Goal: Information Seeking & Learning: Learn about a topic

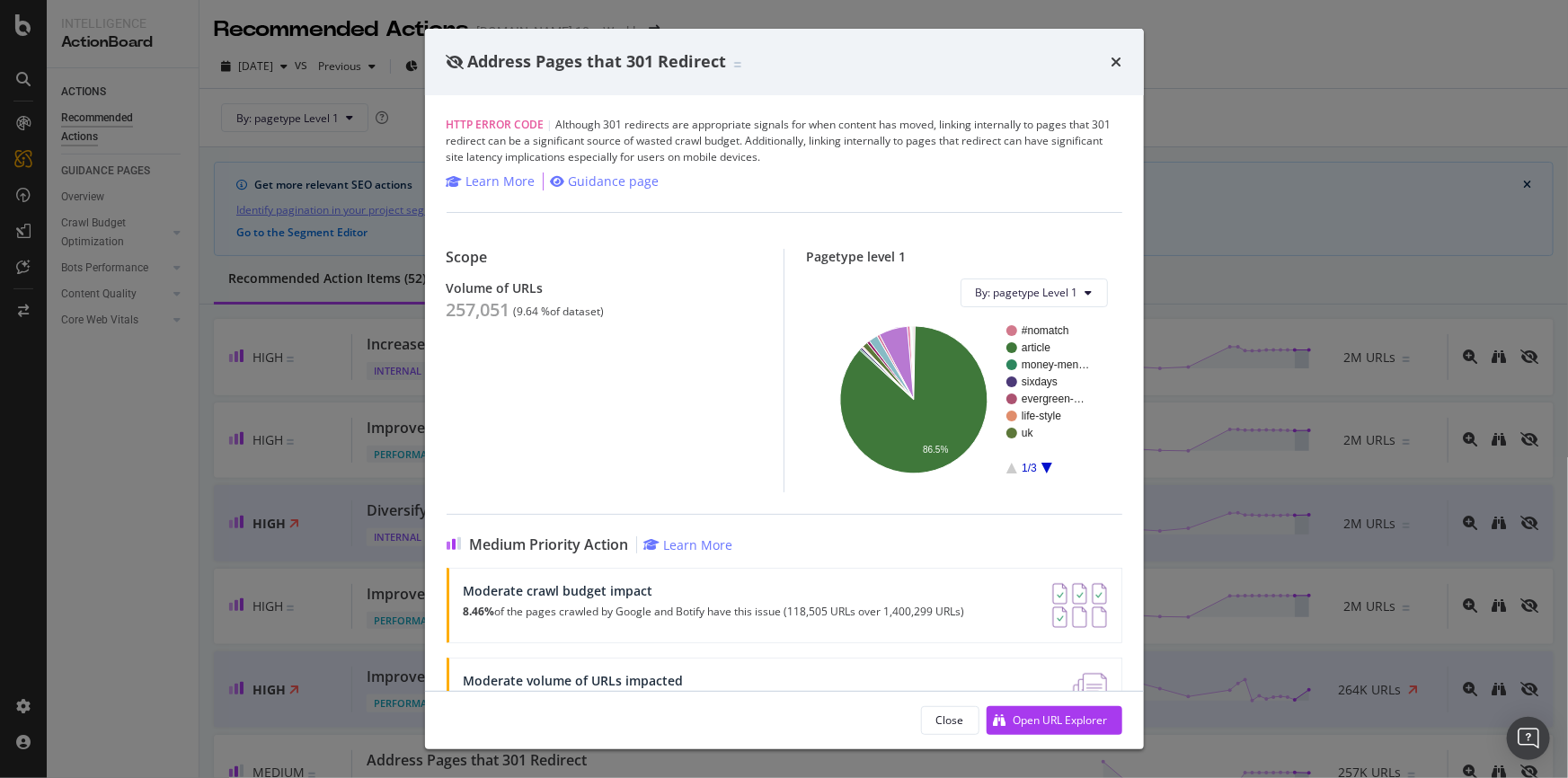
click at [1108, 58] on div "Address Pages that 301 Redirect" at bounding box center [785, 62] width 676 height 24
click at [1117, 56] on icon "times" at bounding box center [1116, 62] width 11 height 15
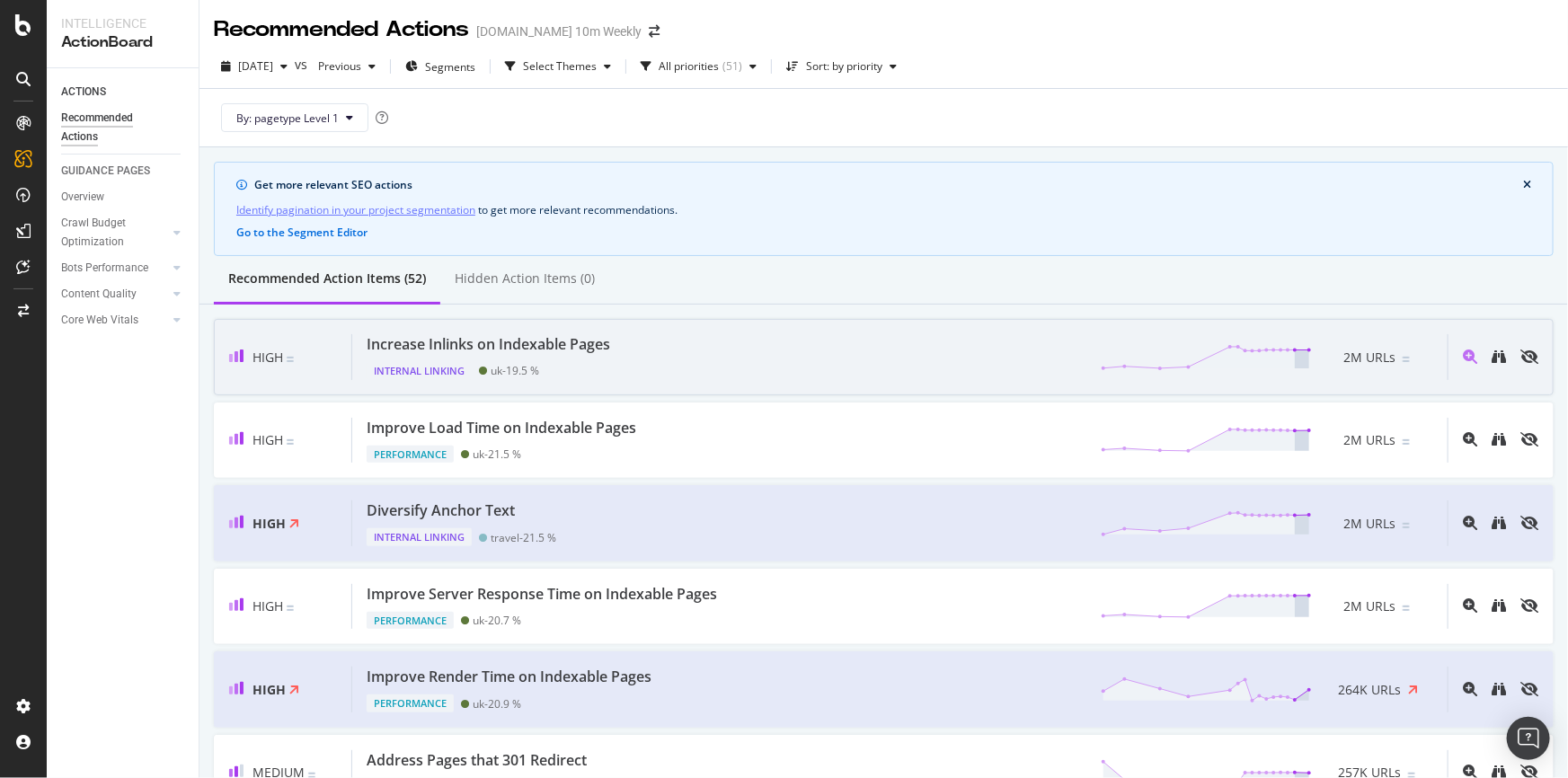
click at [635, 345] on div "Increase Inlinks on Indexable Pages Internal Linking uk - 19.5 % 2M URLs" at bounding box center [900, 357] width 1095 height 46
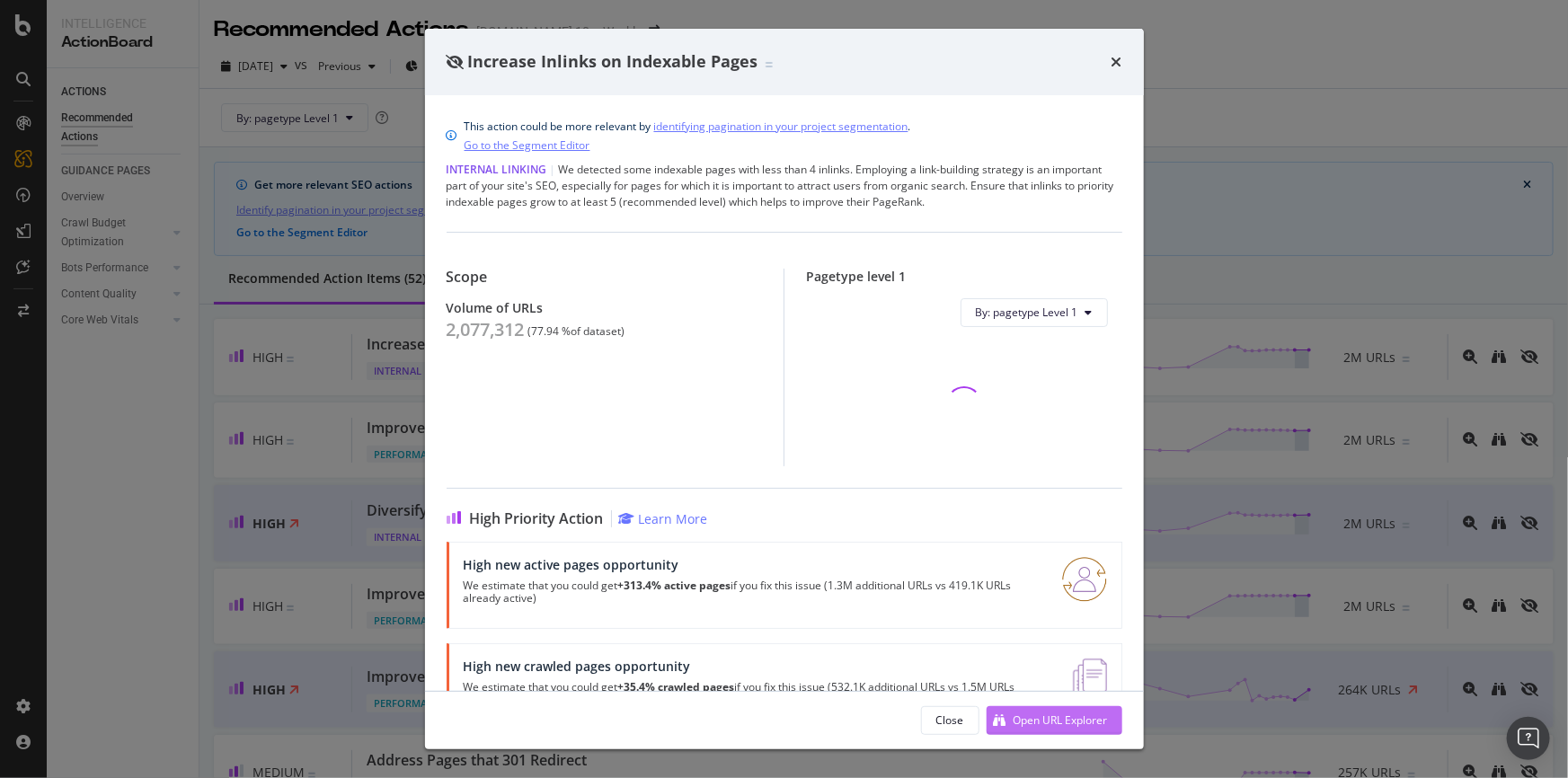
click at [1089, 722] on div "Open URL Explorer" at bounding box center [1061, 720] width 94 height 16
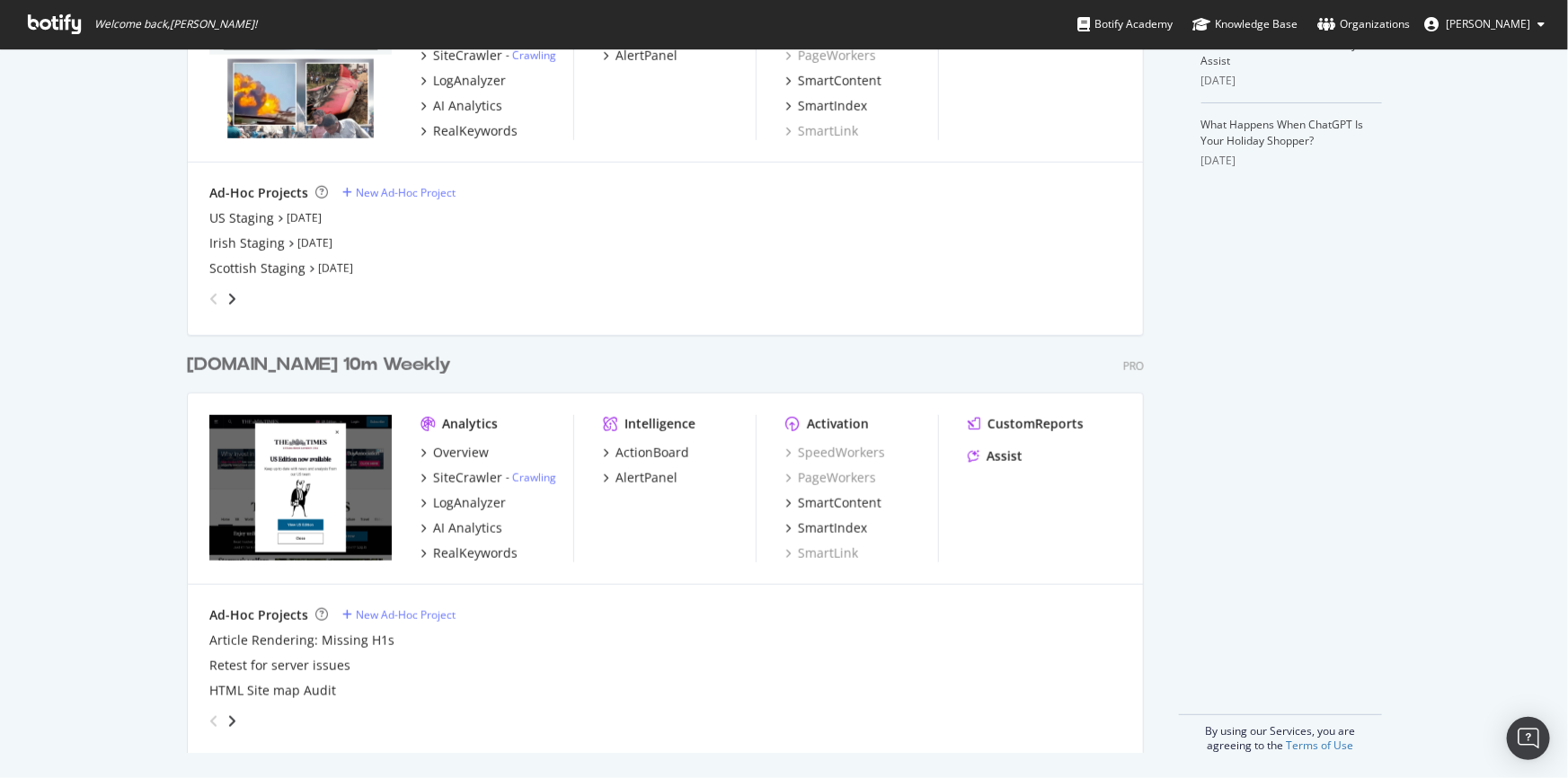
scroll to position [630, 0]
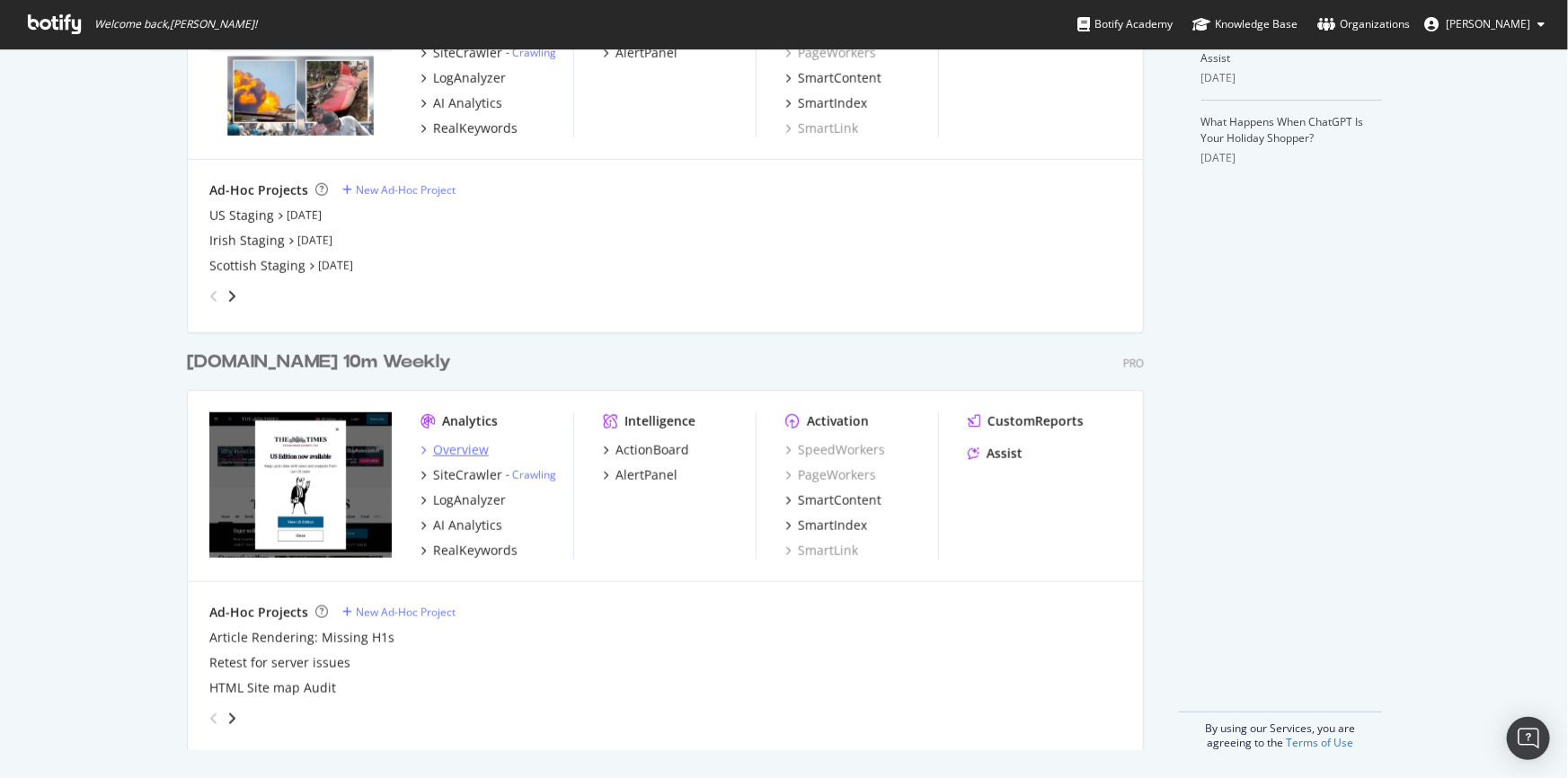
click at [458, 451] on div "Overview" at bounding box center [461, 450] width 56 height 18
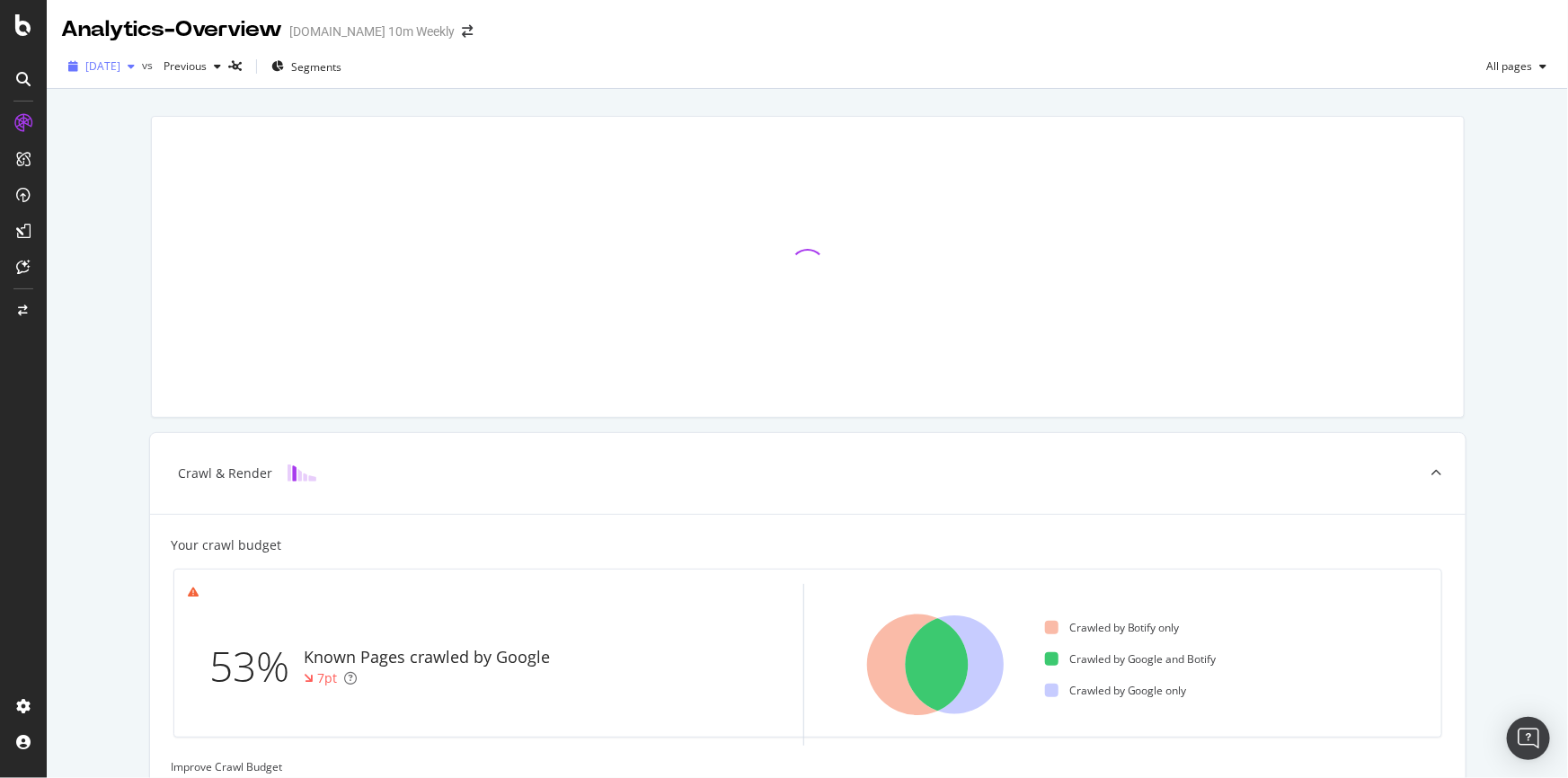
click at [135, 65] on icon "button" at bounding box center [131, 66] width 7 height 11
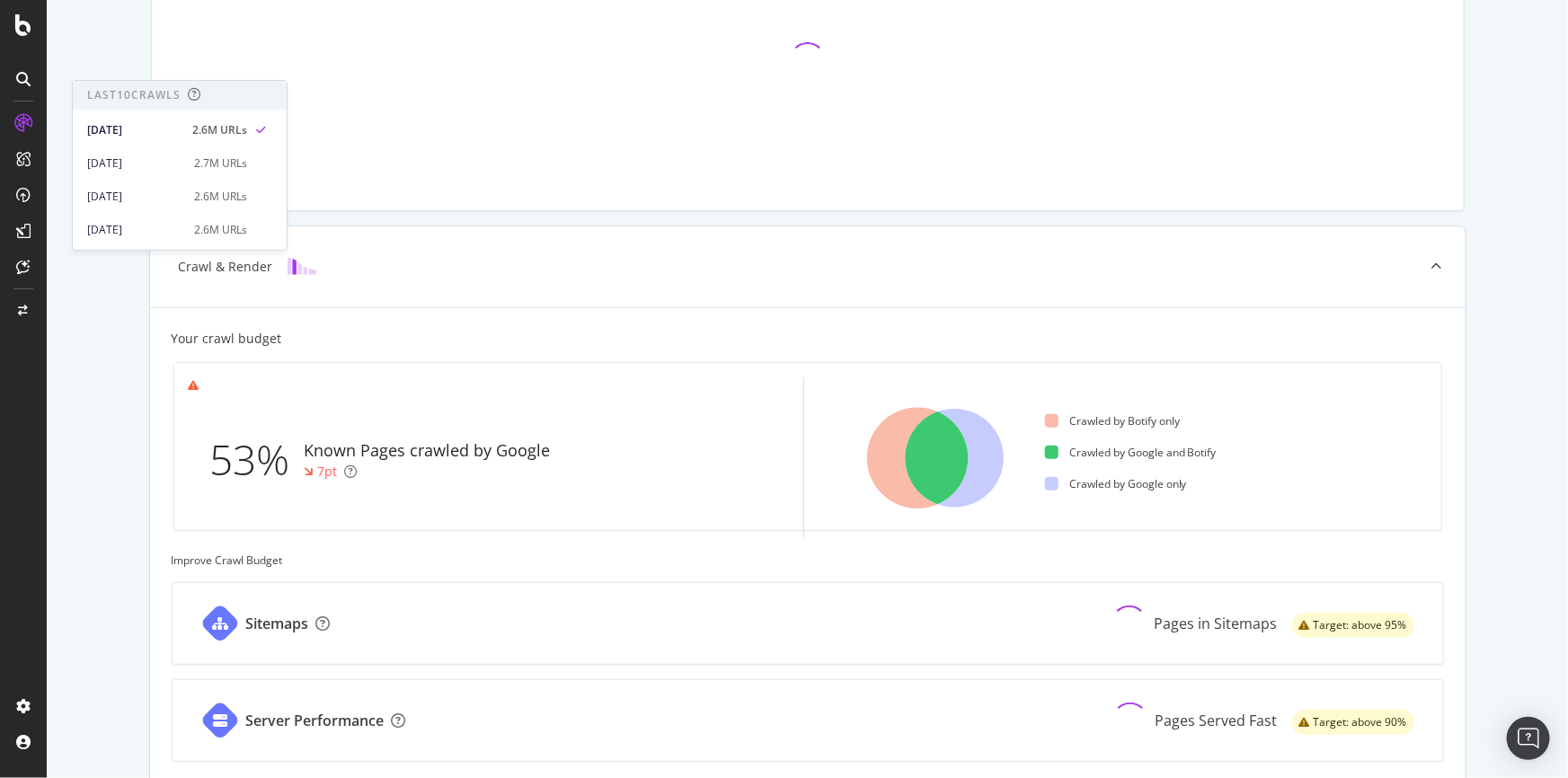
scroll to position [408, 0]
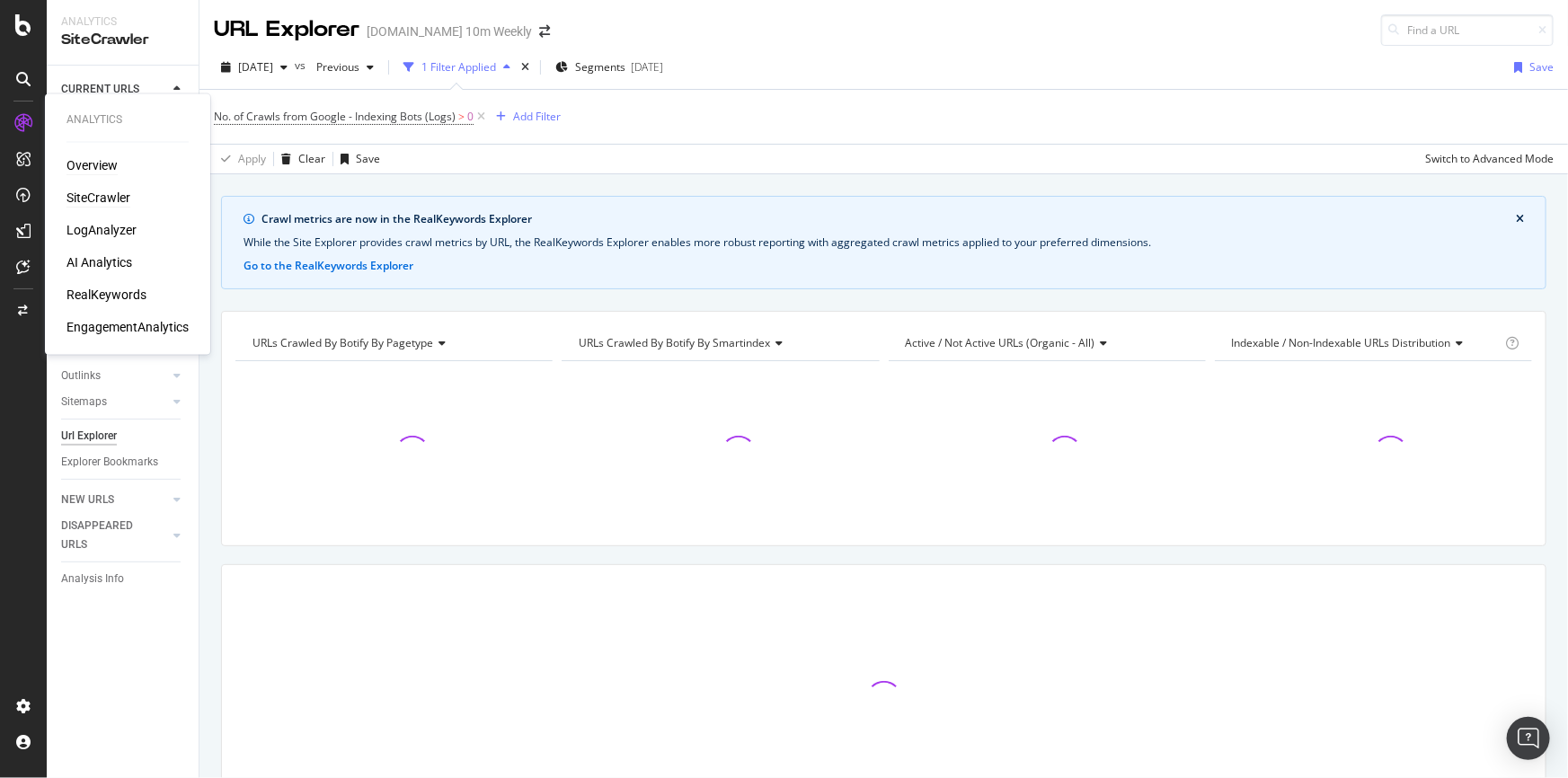
click at [81, 161] on div "Overview" at bounding box center [92, 166] width 51 height 18
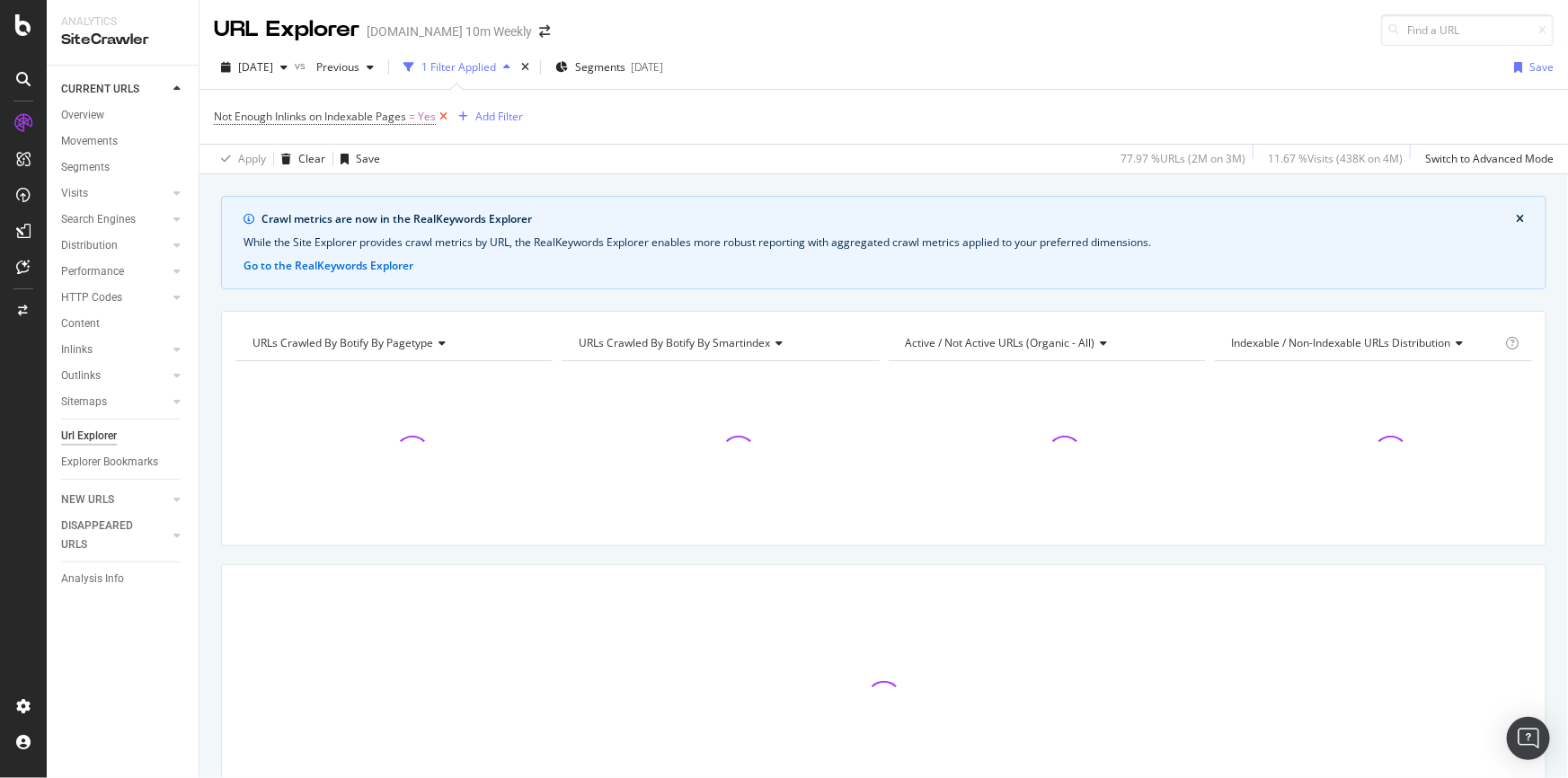
click at [443, 114] on icon at bounding box center [444, 117] width 16 height 18
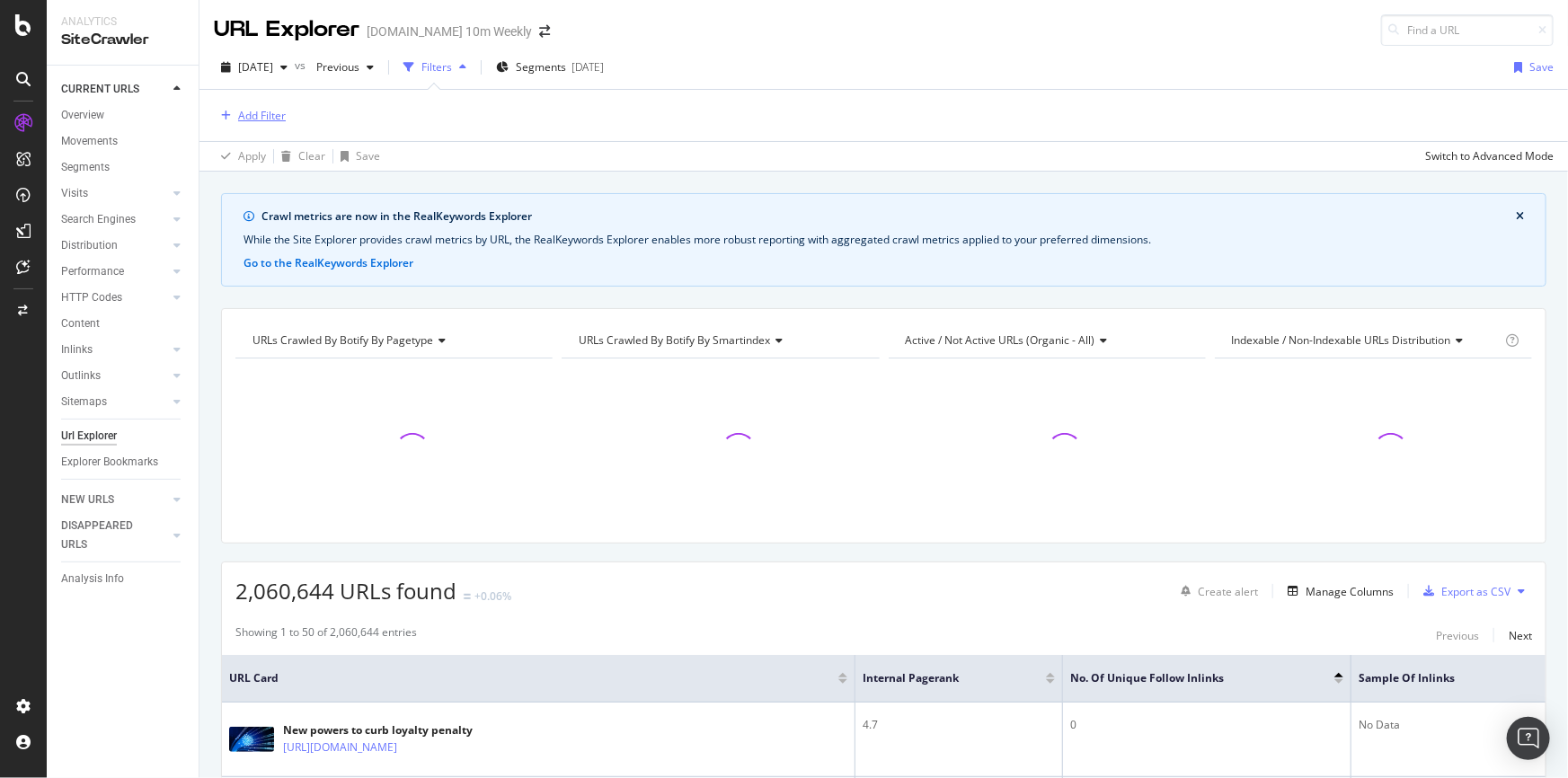
click at [281, 117] on div "Add Filter" at bounding box center [261, 116] width 47 height 16
click at [273, 64] on span "[DATE]" at bounding box center [255, 67] width 35 height 16
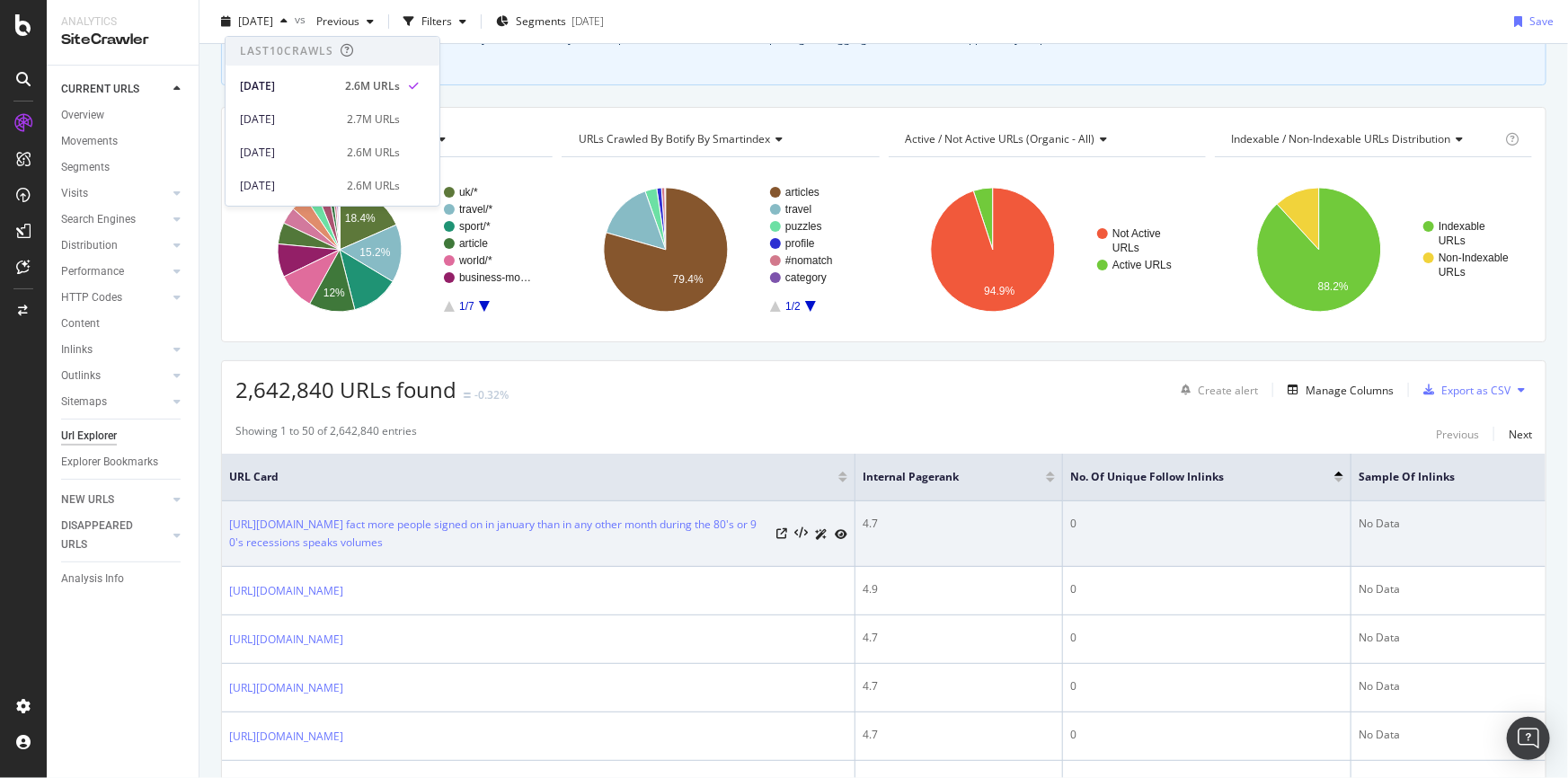
scroll to position [163, 0]
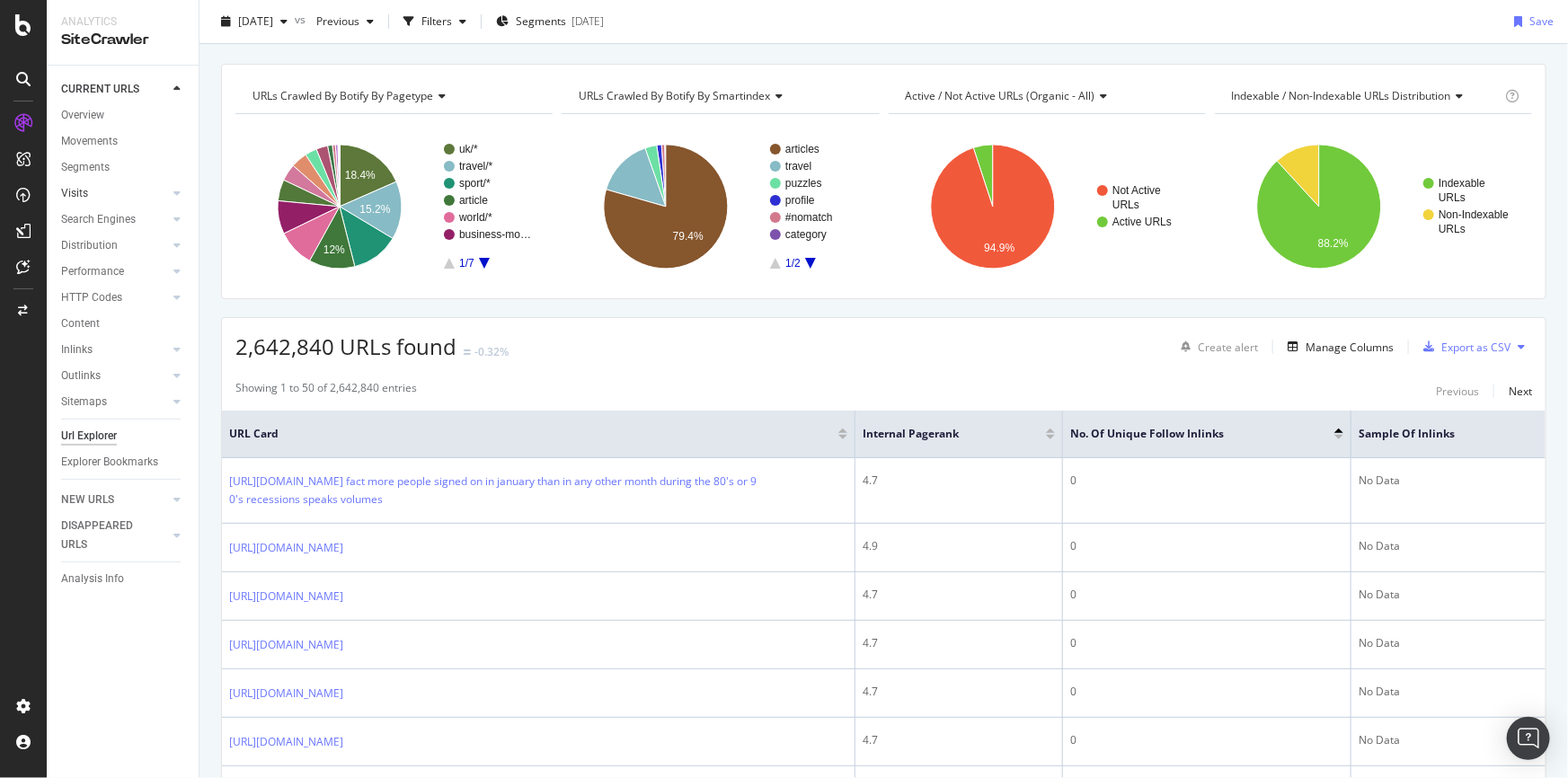
click at [120, 193] on link "Visits" at bounding box center [114, 193] width 107 height 19
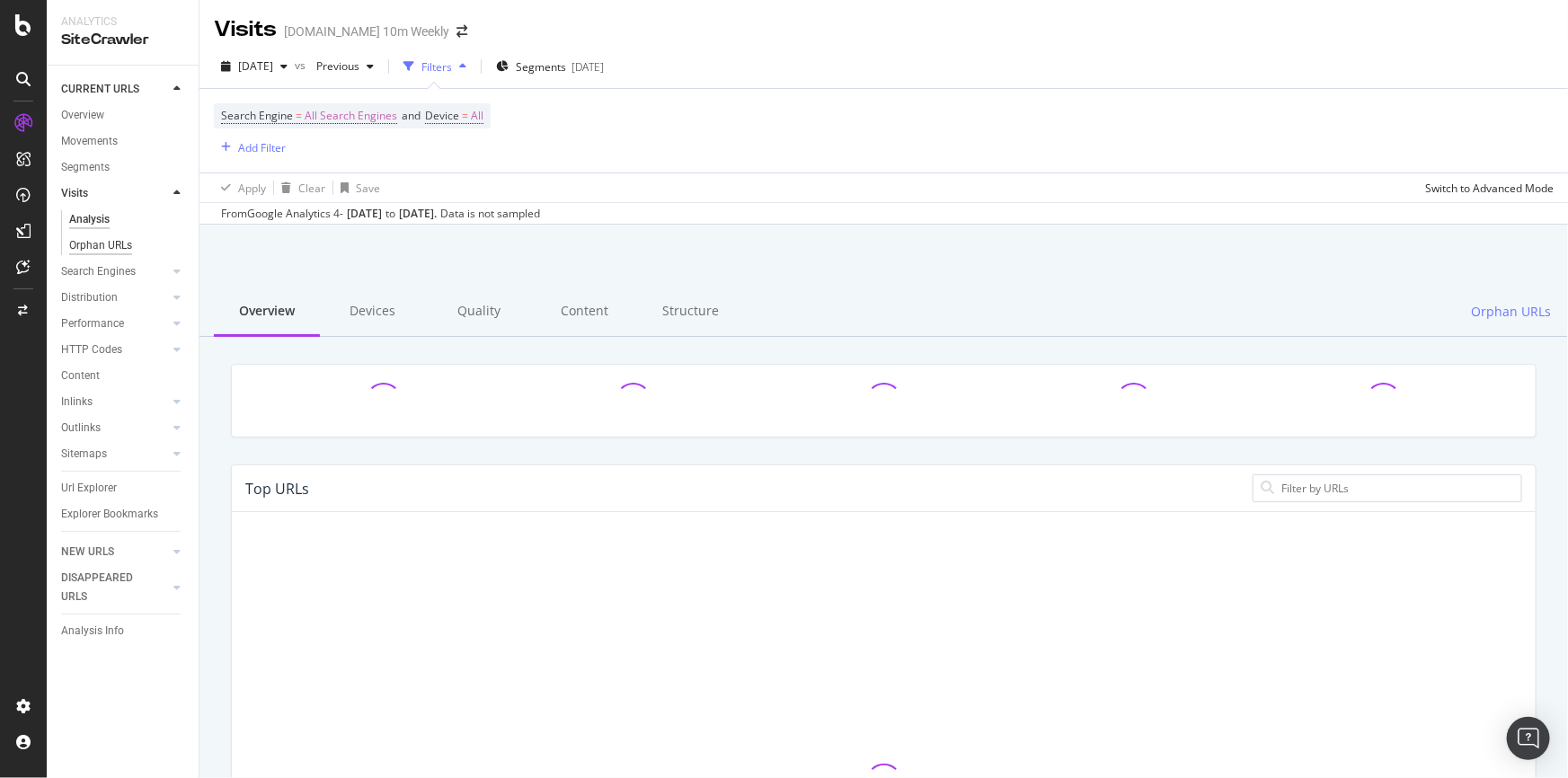
click at [127, 242] on div "Orphan URLs" at bounding box center [100, 246] width 63 height 19
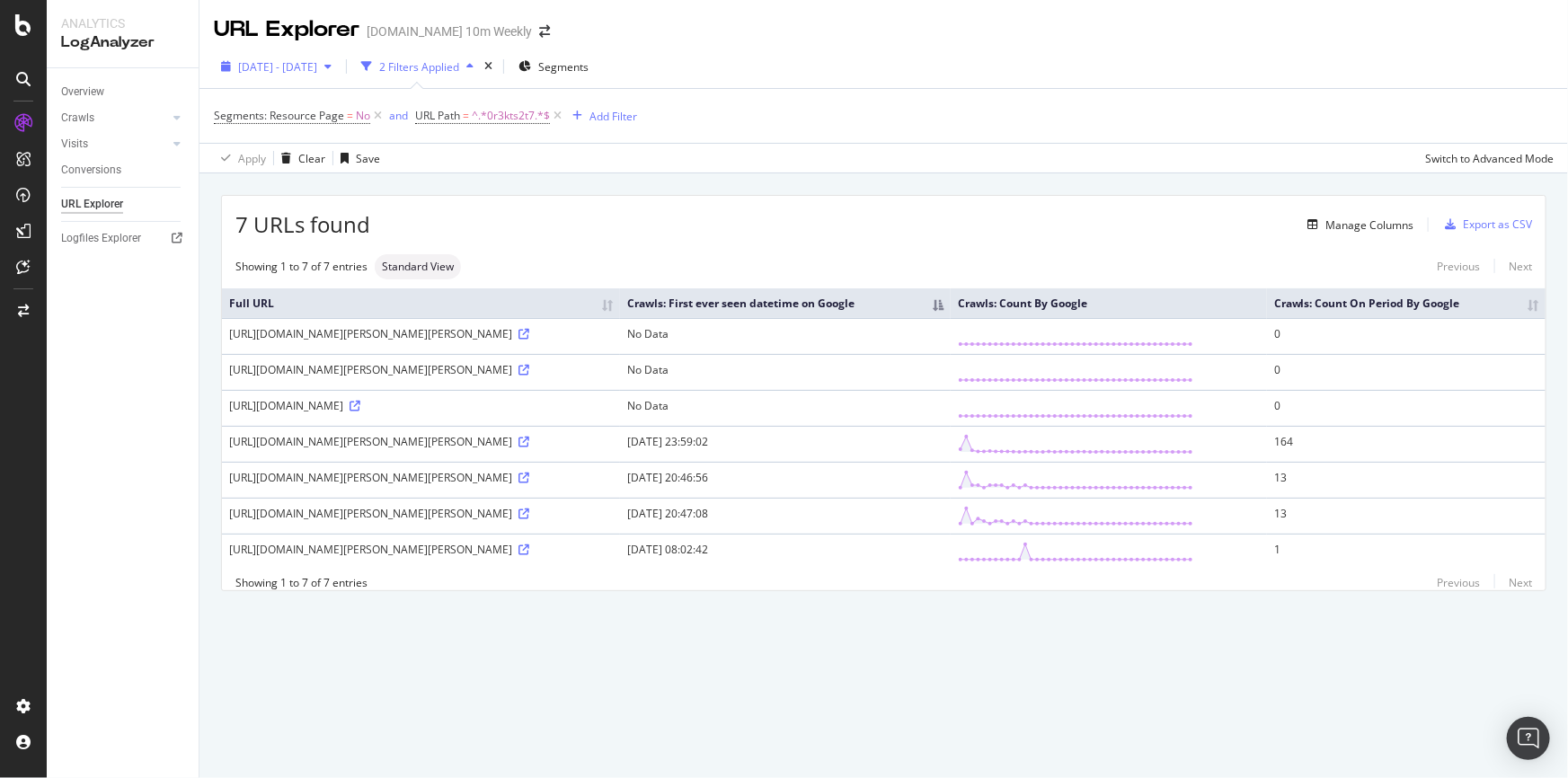
click at [331, 61] on icon "button" at bounding box center [327, 66] width 7 height 11
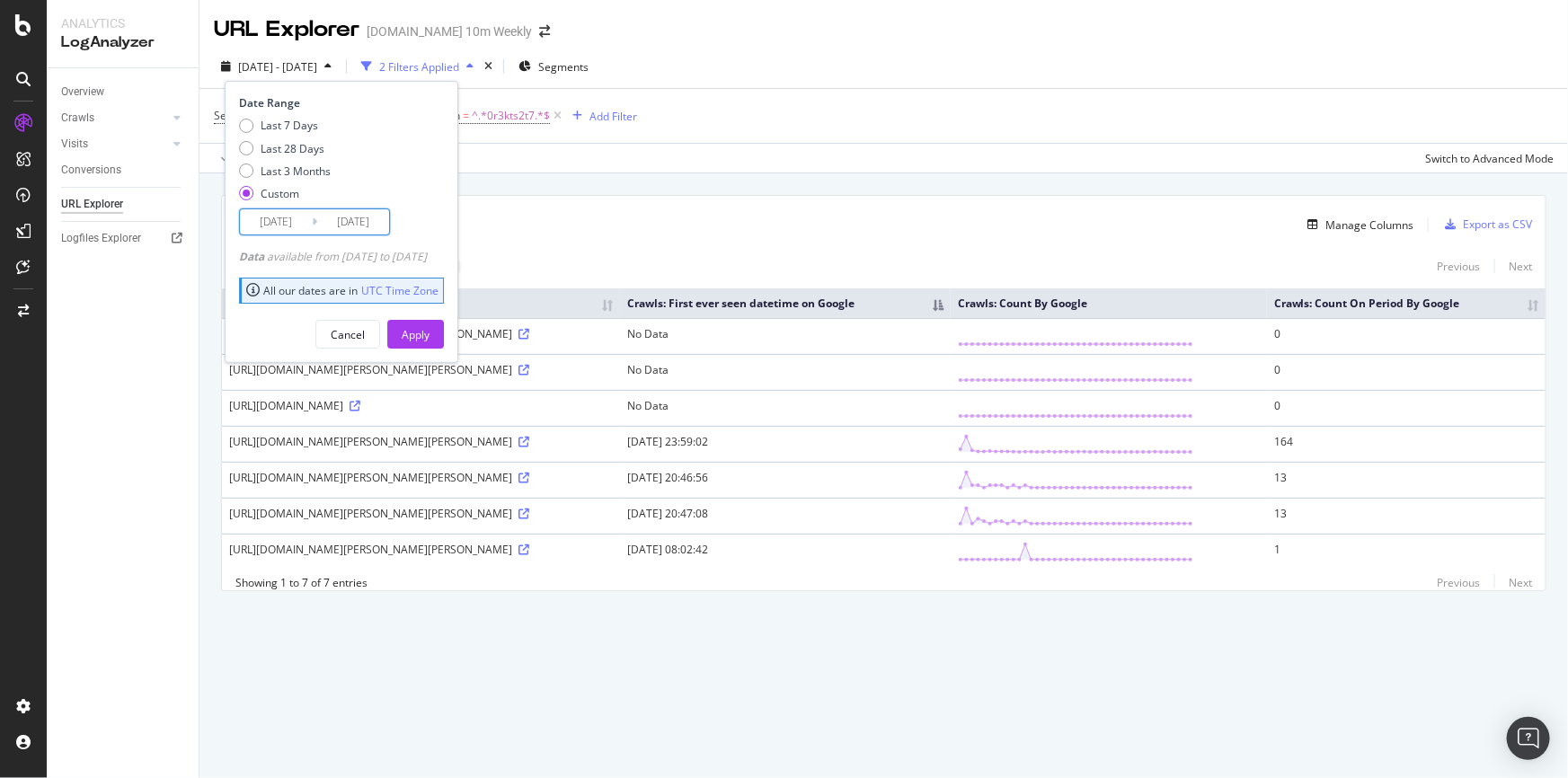
click at [364, 230] on input "2025/10/10" at bounding box center [353, 222] width 72 height 26
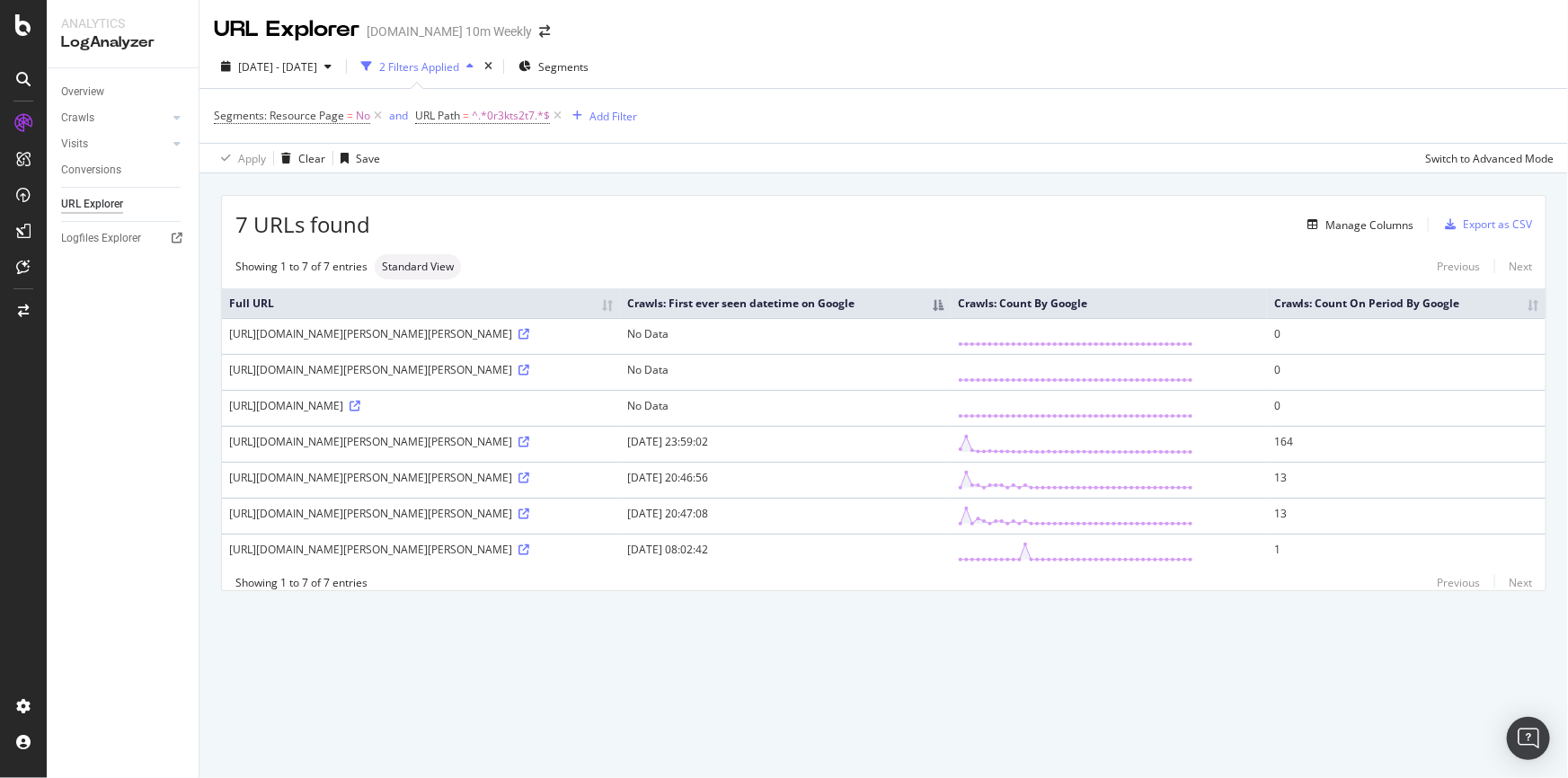
click at [813, 131] on div "Segments: Resource Page = No and URL Path = ^.*0r3kts2t7.*$ Add Filter" at bounding box center [884, 116] width 1340 height 54
drag, startPoint x: 375, startPoint y: 331, endPoint x: 458, endPoint y: 327, distance: 83.1
click at [458, 327] on div "https://www.thetimes.co.uk/uk/politics/article/keir-starmer-aide-right-wing-bla…" at bounding box center [420, 334] width 384 height 16
drag, startPoint x: 409, startPoint y: 438, endPoint x: 462, endPoint y: 438, distance: 53.0
click at [462, 438] on div "https://www.thetimes.com/uk/politics/article/keir-starmer-aide-right-wing-blair…" at bounding box center [420, 442] width 384 height 16
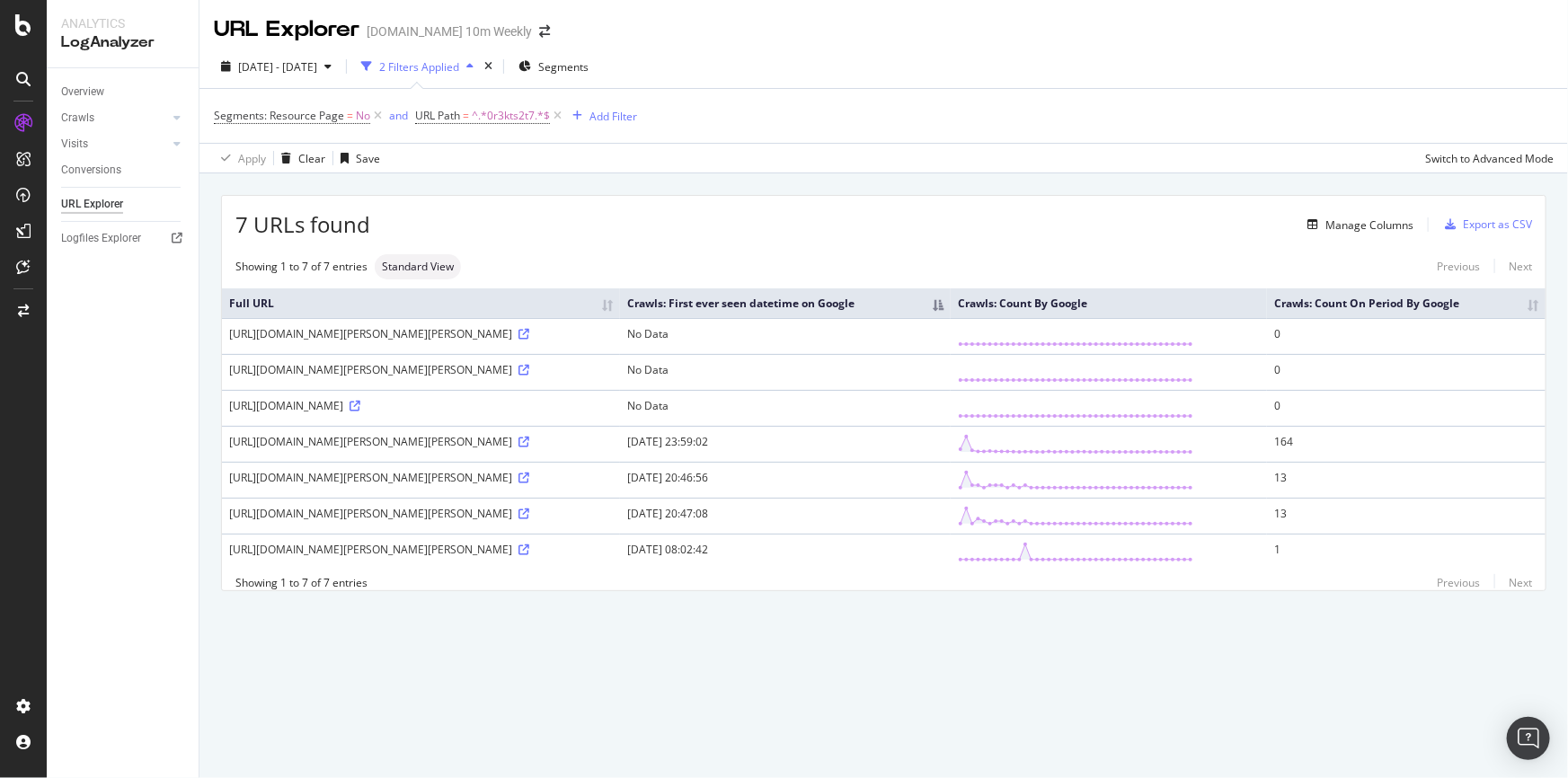
drag, startPoint x: 748, startPoint y: 472, endPoint x: 855, endPoint y: 523, distance: 118.5
click at [855, 523] on tbody "https://www.thetimes.co.uk/uk/politics/article/keir-starmer-aide-right-wing-bla…" at bounding box center [883, 444] width 1323 height 251
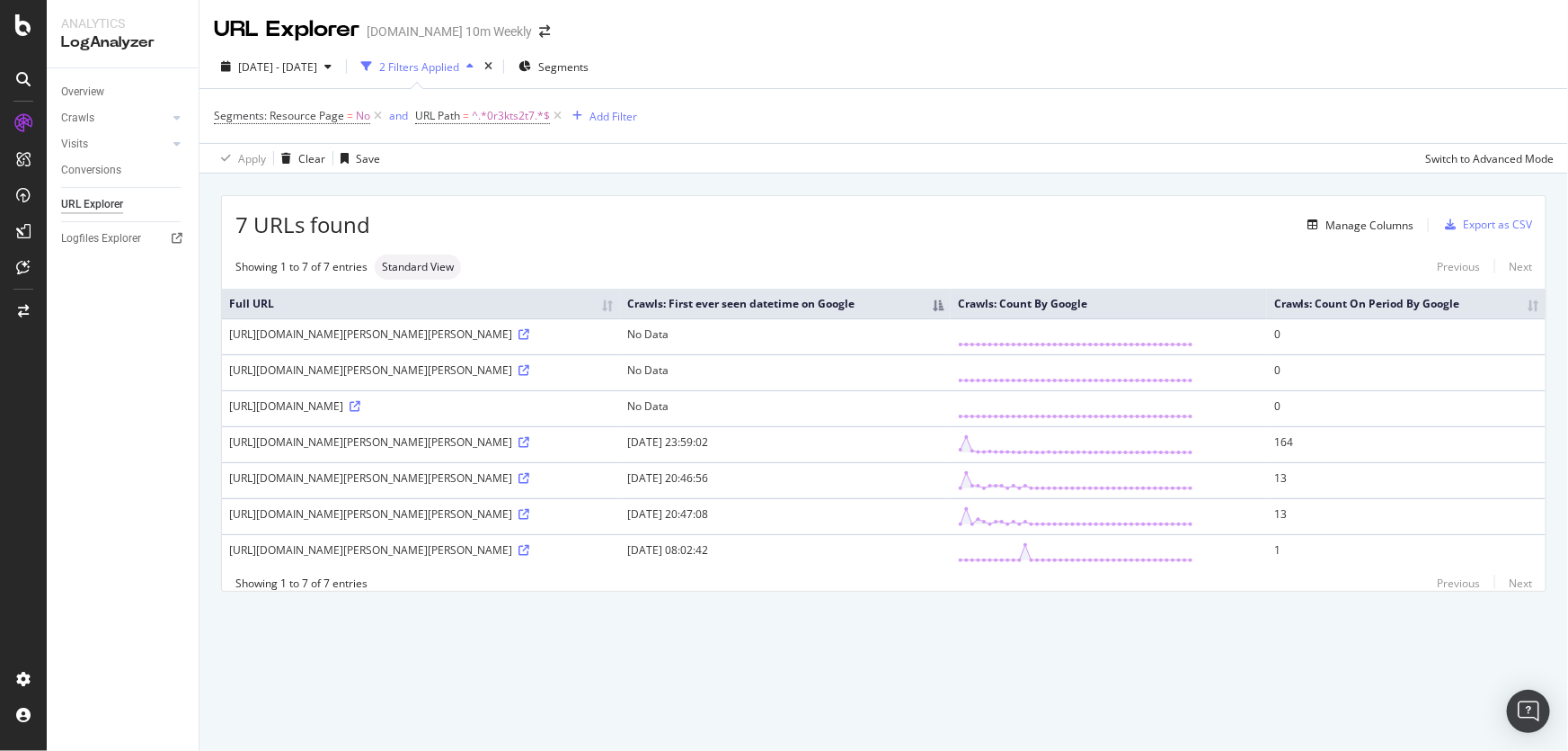
click at [512, 226] on div "Manage Columns" at bounding box center [892, 225] width 1043 height 22
drag, startPoint x: 363, startPoint y: 439, endPoint x: 444, endPoint y: 439, distance: 81.0
click at [444, 439] on div "https://www.thetimes.com/uk/politics/article/keir-starmer-aide-right-wing-blair…" at bounding box center [420, 442] width 384 height 16
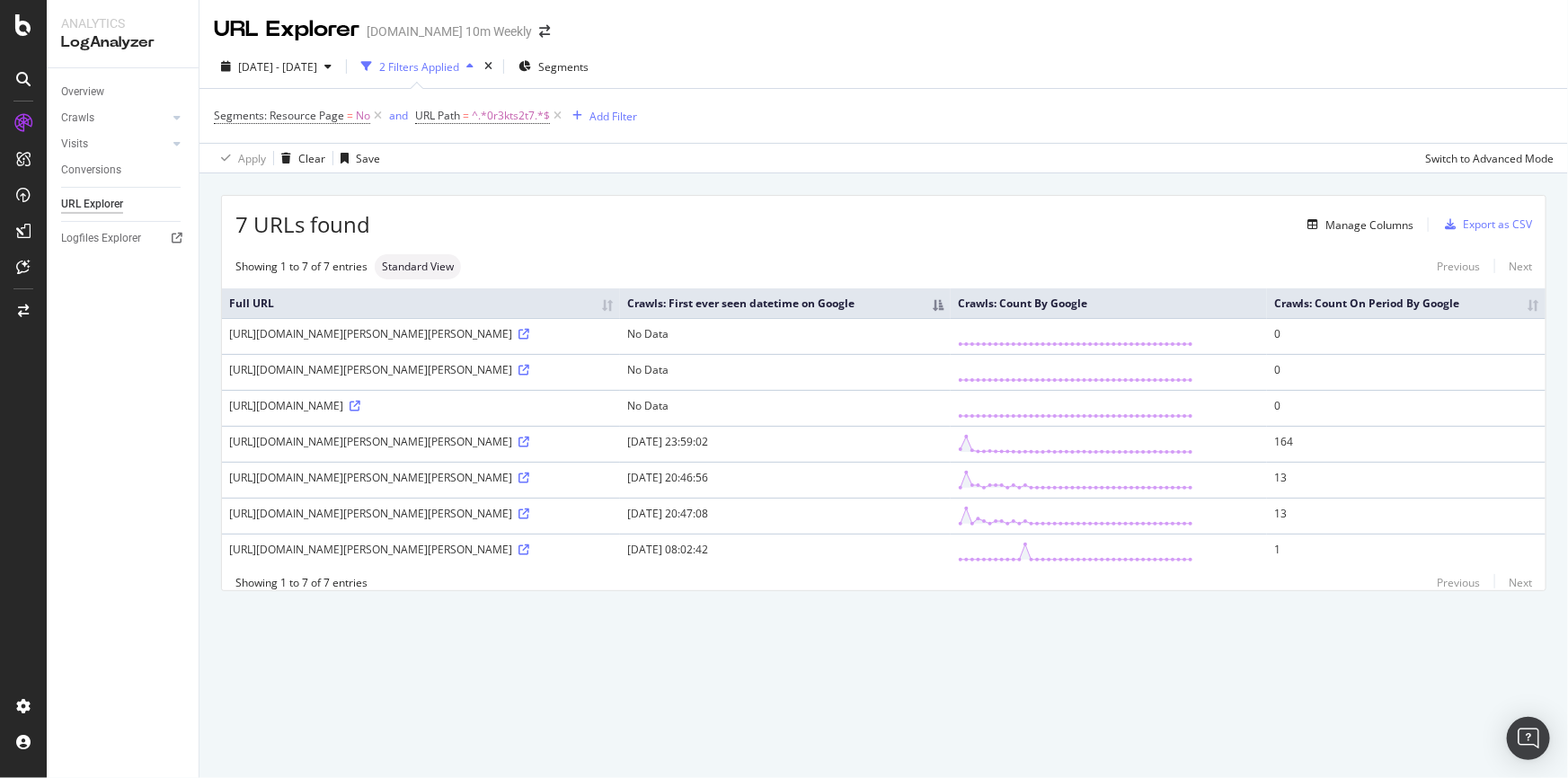
click at [566, 631] on div "7 URLs found Manage Columns Export as CSV Showing 1 to 7 of 7 entries Standard …" at bounding box center [883, 414] width 1369 height 480
drag, startPoint x: 632, startPoint y: 331, endPoint x: 678, endPoint y: 333, distance: 46.0
click at [613, 333] on div "https://www.thetimes.co.uk/uk/politics/article/keir-starmer-aide-right-wing-bla…" at bounding box center [420, 334] width 384 height 16
copy div "0r3kts2t7"
click at [536, 117] on span "^.*0r3kts2t7.*$" at bounding box center [511, 116] width 79 height 26
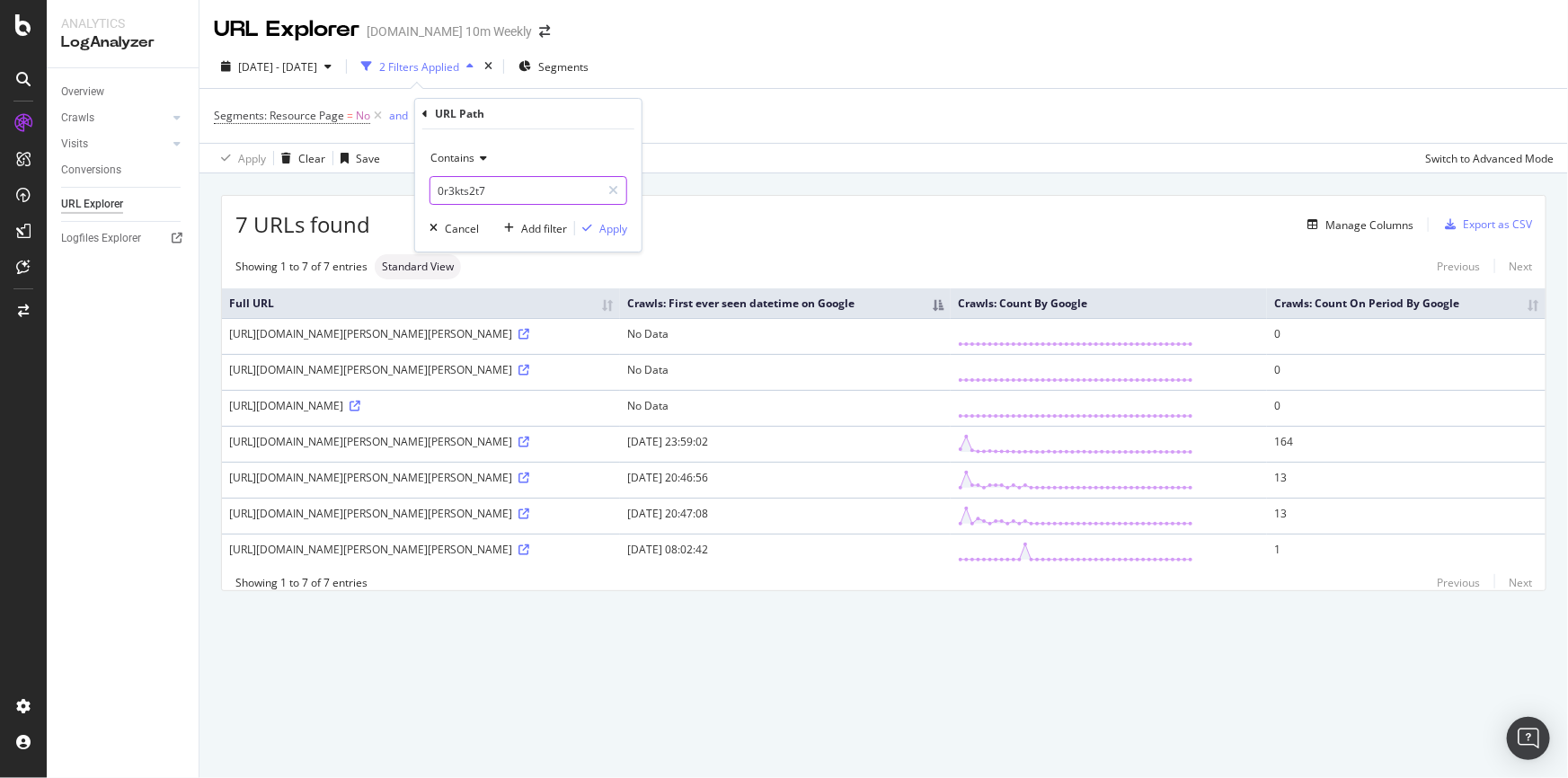
paste input "srdn70fjk"
type input "srdn70fjk"
click at [619, 224] on div "Apply" at bounding box center [613, 229] width 28 height 16
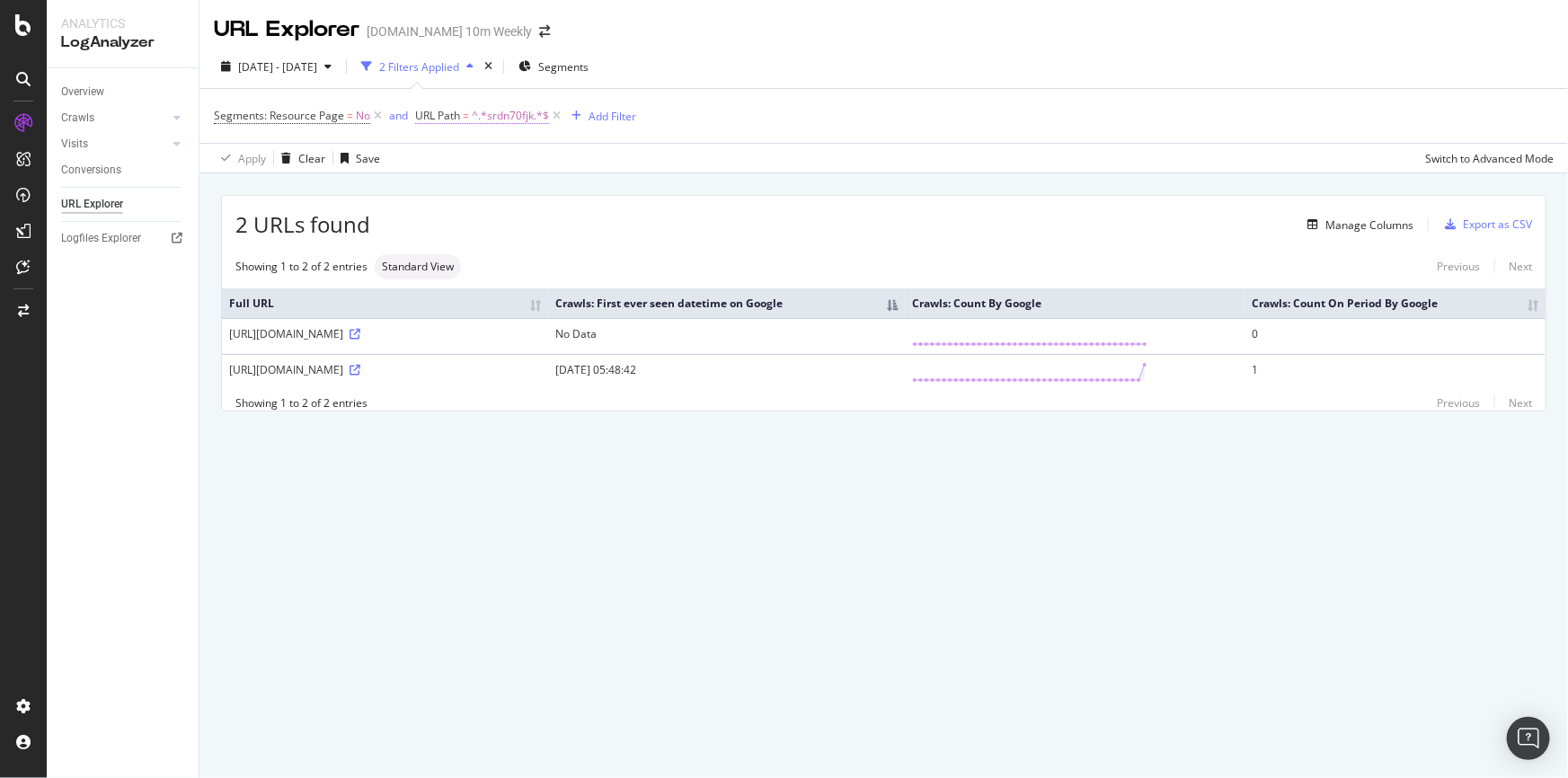
click at [509, 115] on span "^.*srdn70fjk.*$" at bounding box center [510, 116] width 78 height 26
click at [512, 188] on input "srdn70fjk" at bounding box center [515, 190] width 170 height 28
paste input "tdnhddq33"
type input "tdnhddq33"
click at [608, 222] on div "Apply" at bounding box center [613, 229] width 28 height 16
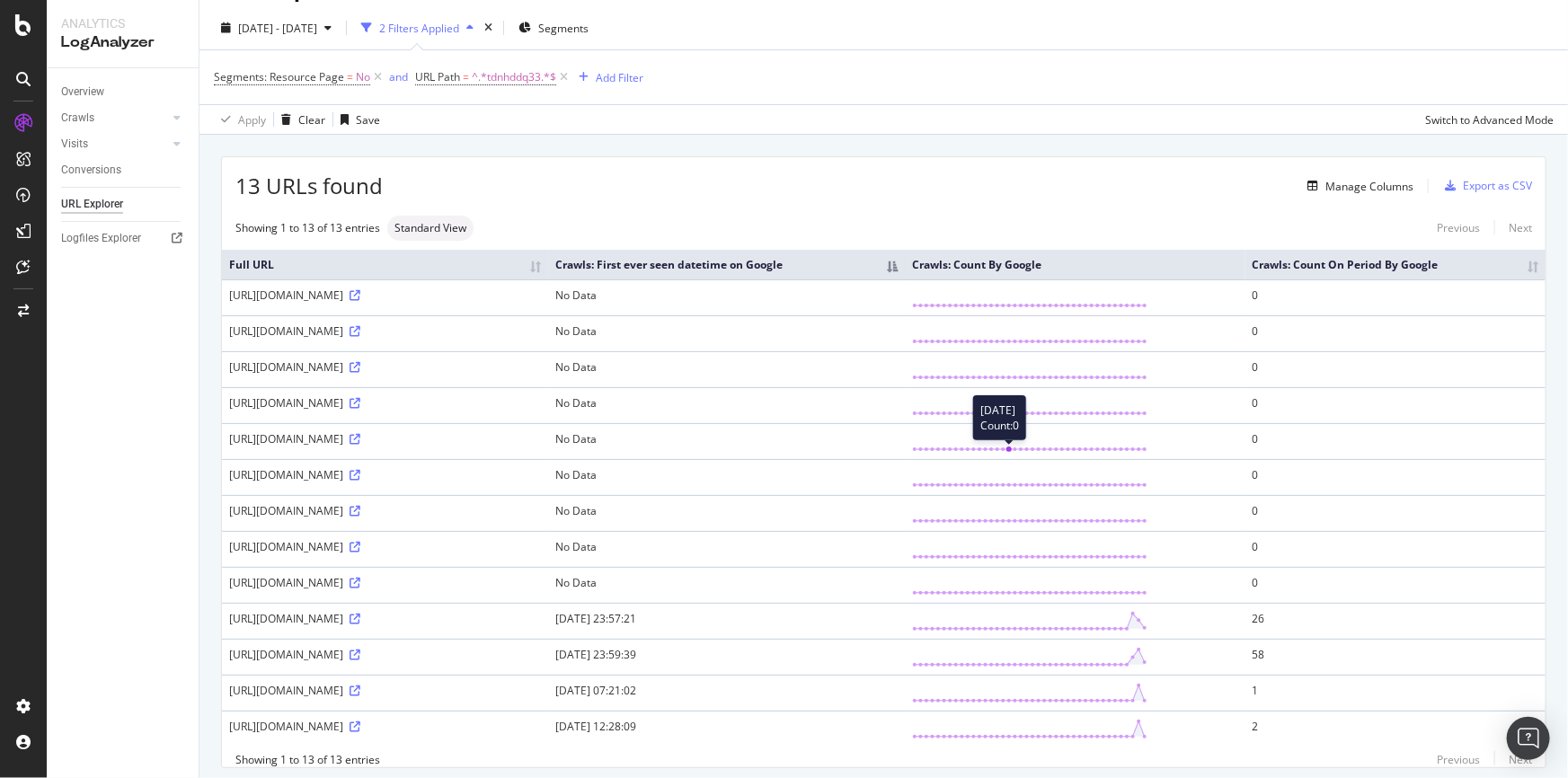
scroll to position [21, 0]
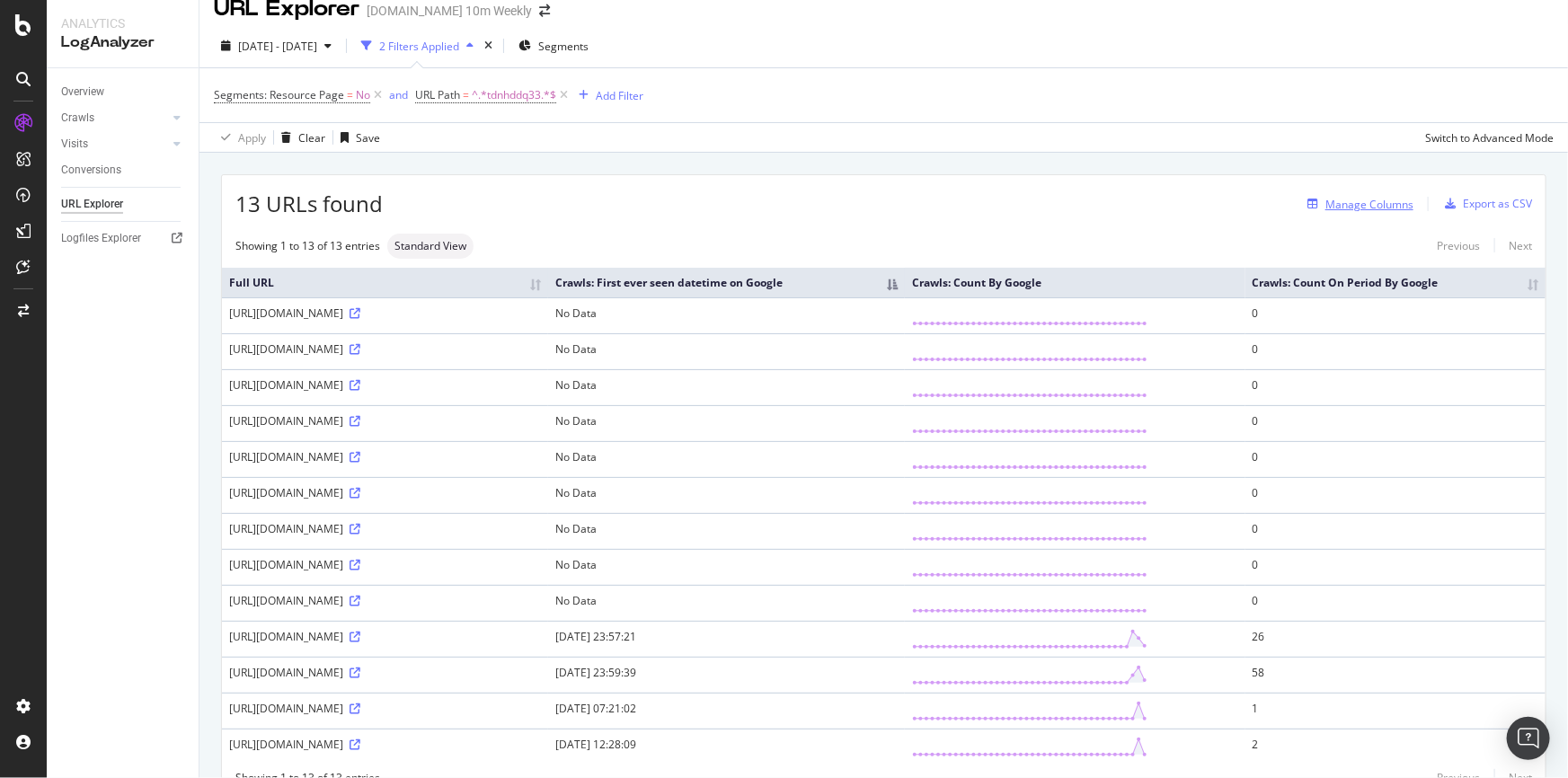
click at [1367, 205] on div "Manage Columns" at bounding box center [1370, 204] width 88 height 16
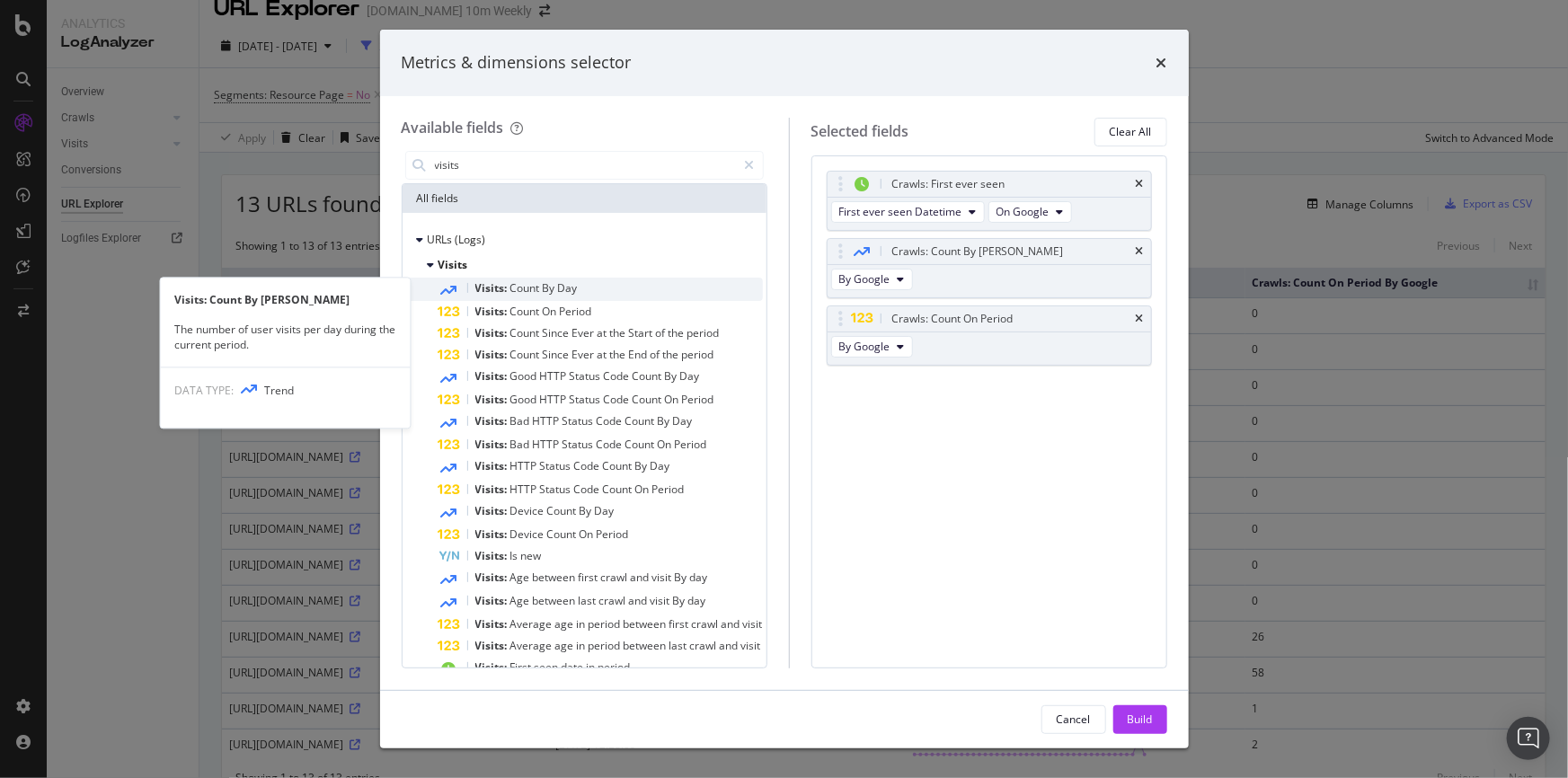
type input "visits"
click at [608, 294] on div "Visits: Count By Day" at bounding box center [600, 290] width 324 height 24
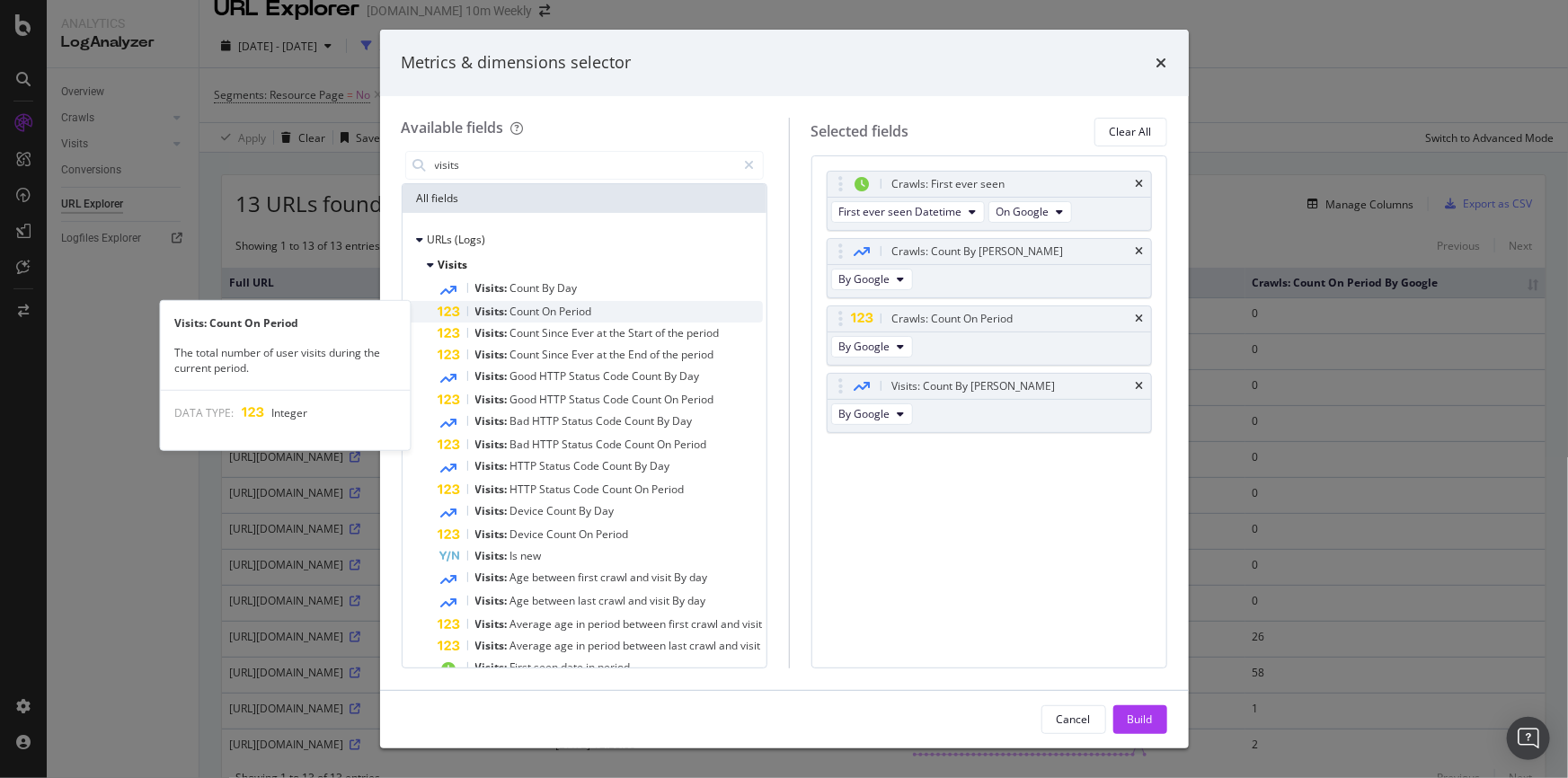
click at [615, 313] on div "Visits: Count On Period" at bounding box center [600, 311] width 324 height 22
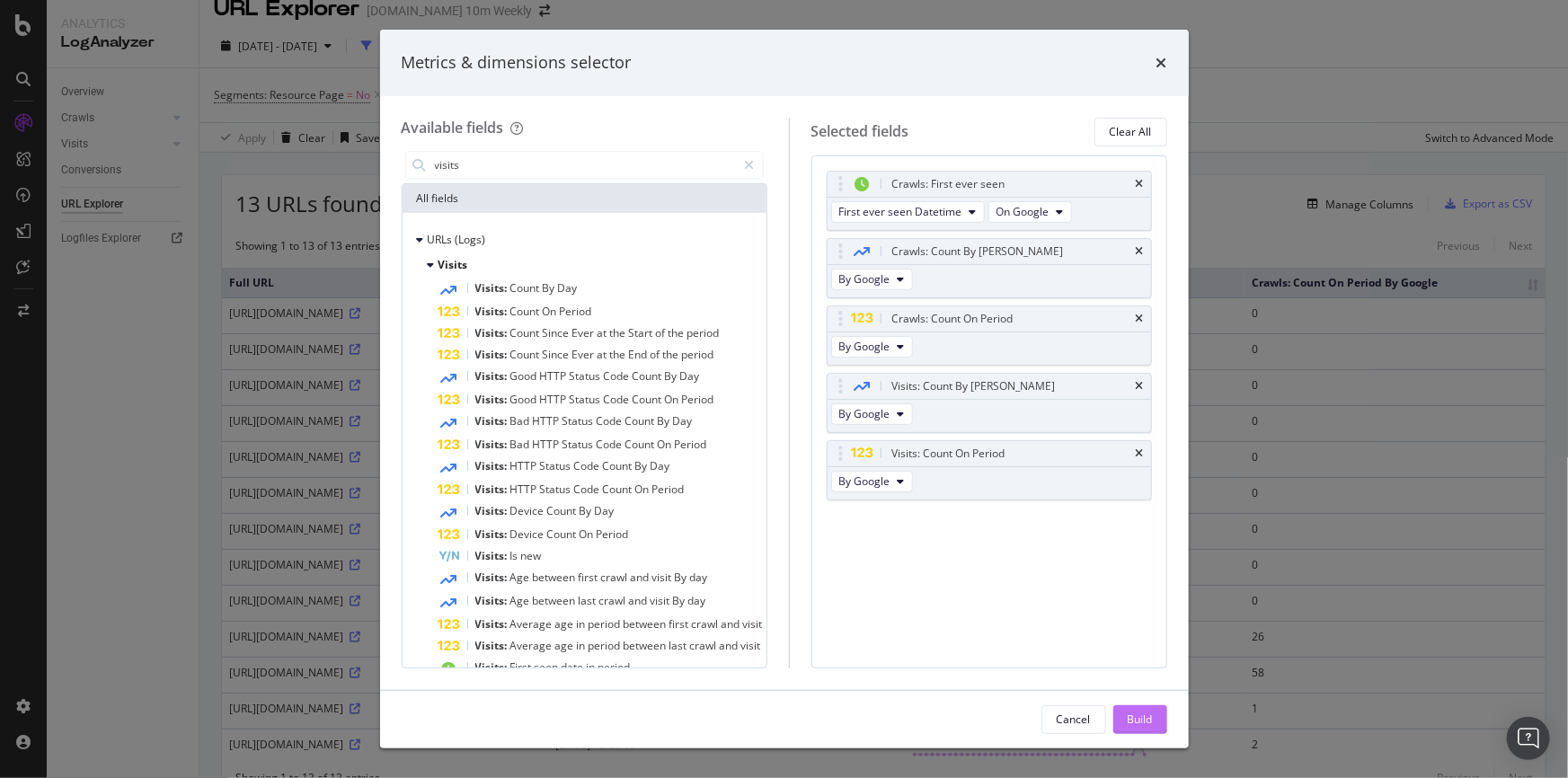
click at [1151, 709] on div "Build" at bounding box center [1141, 719] width 26 height 27
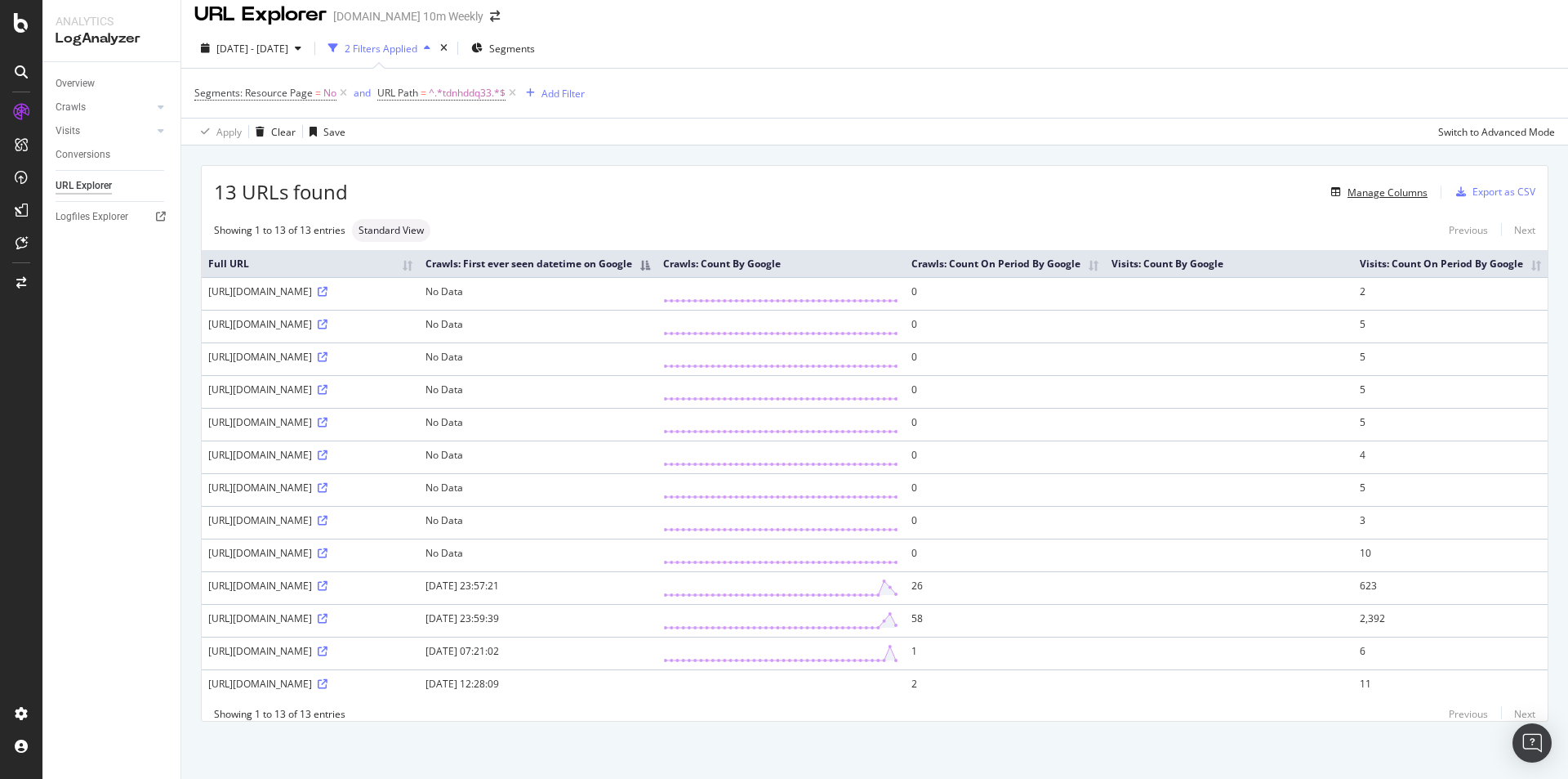
scroll to position [144, 0]
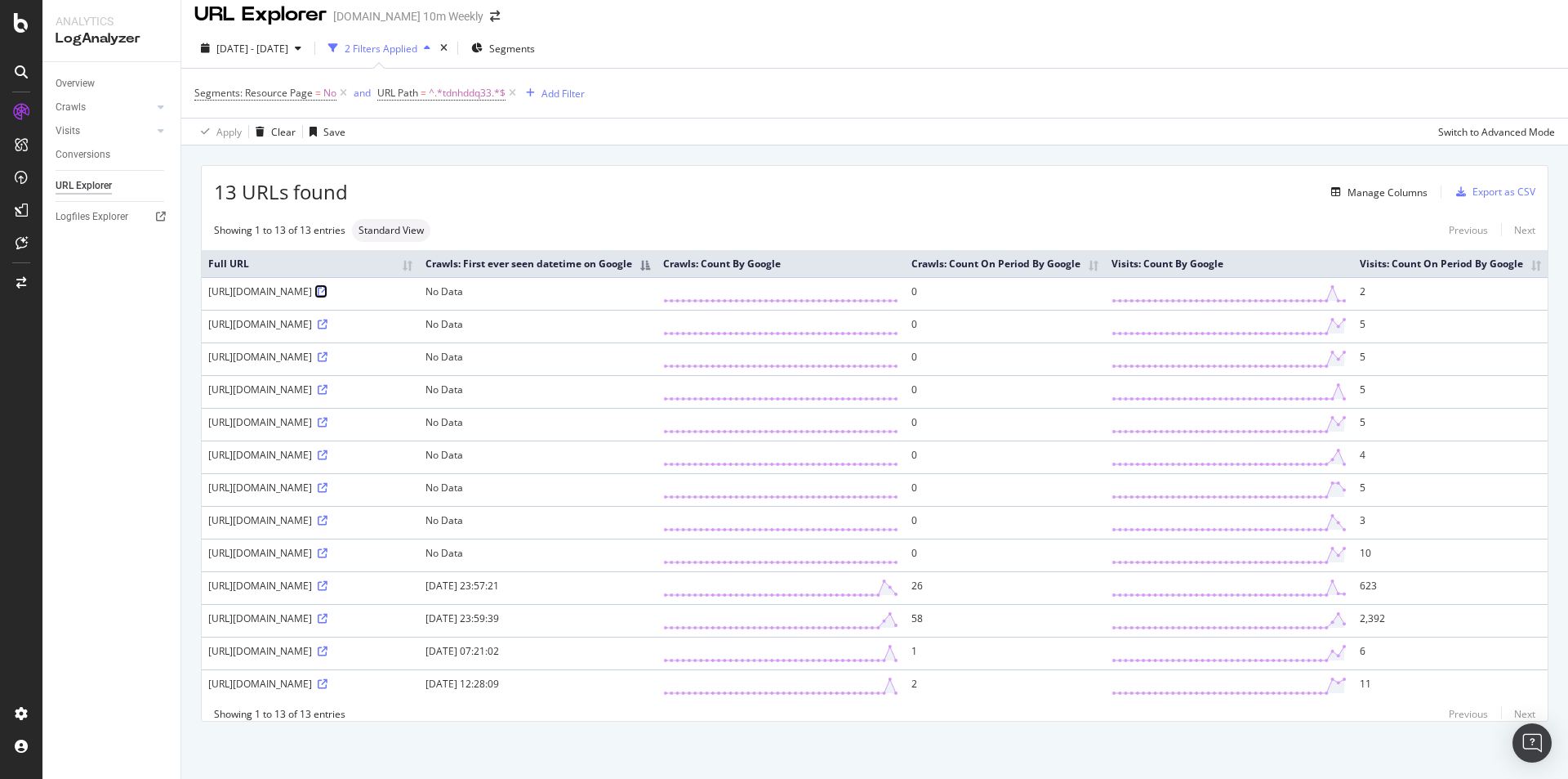
click at [315, 284] on link at bounding box center [321, 291] width 13 height 14
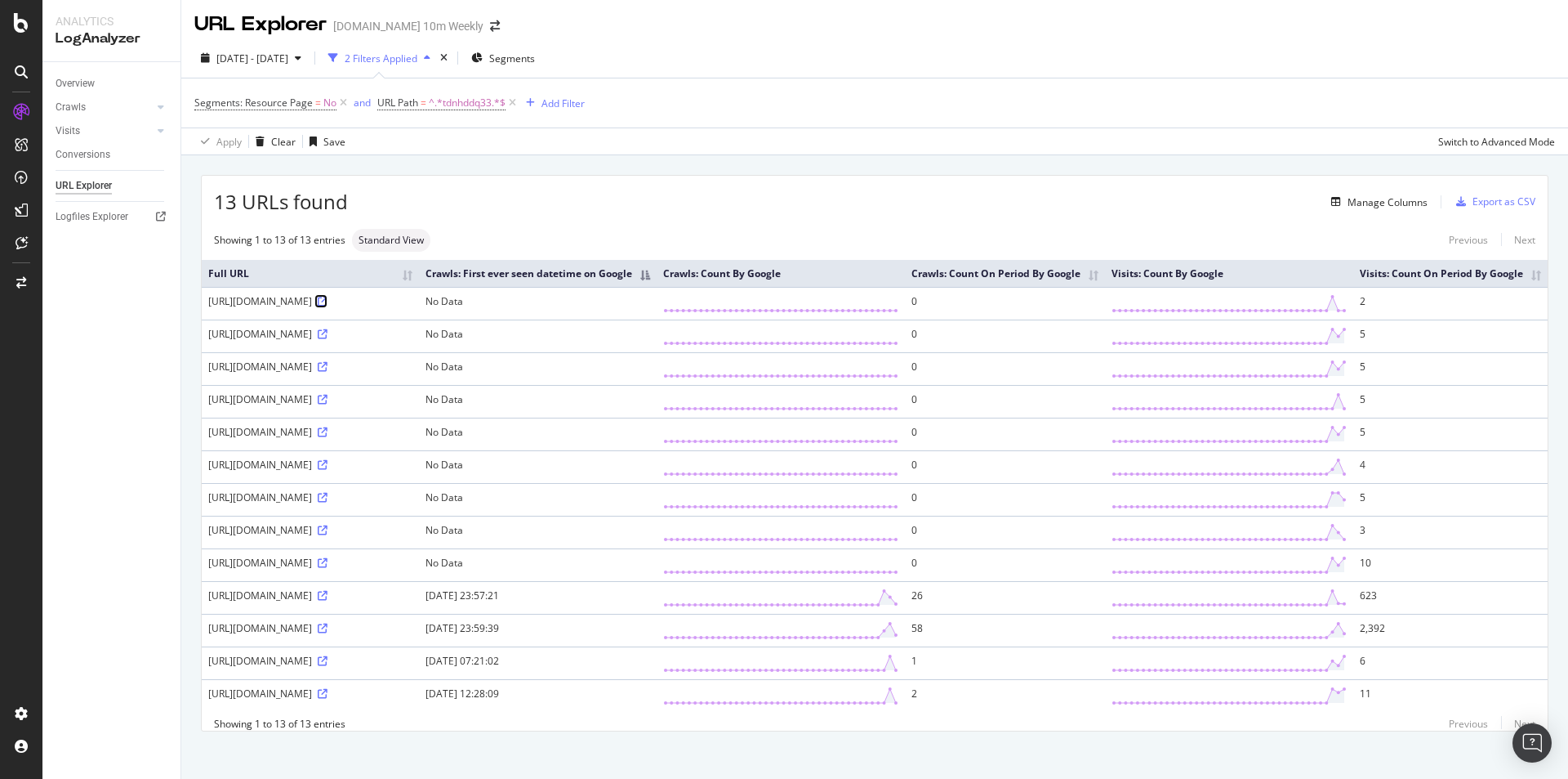
scroll to position [0, 0]
drag, startPoint x: 349, startPoint y: 205, endPoint x: 215, endPoint y: 205, distance: 134.0
click at [215, 205] on div "13 URLs found Manage Columns Export as CSV" at bounding box center [874, 197] width 1346 height 40
copy div "13 URLs found"
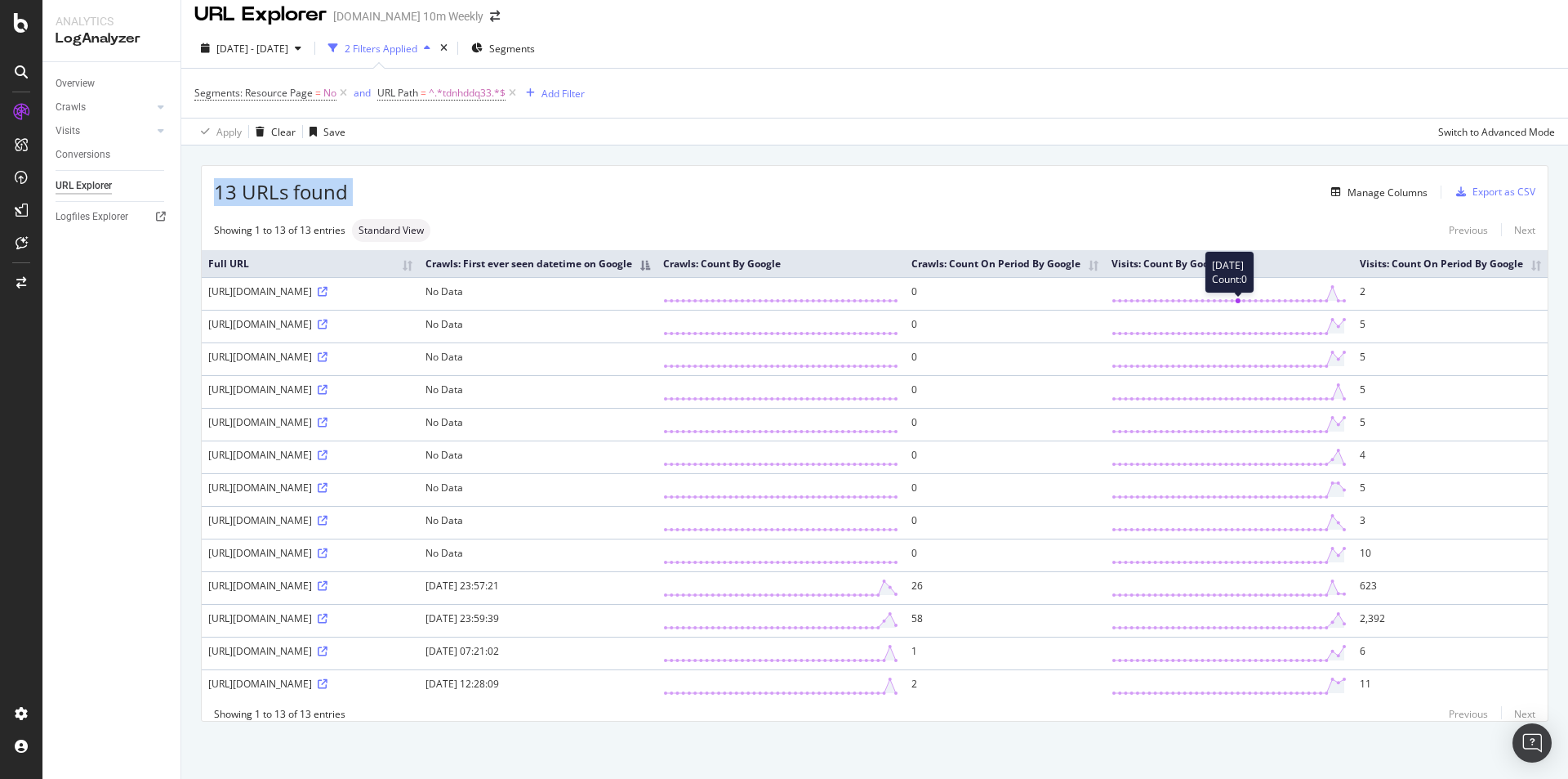
scroll to position [148, 0]
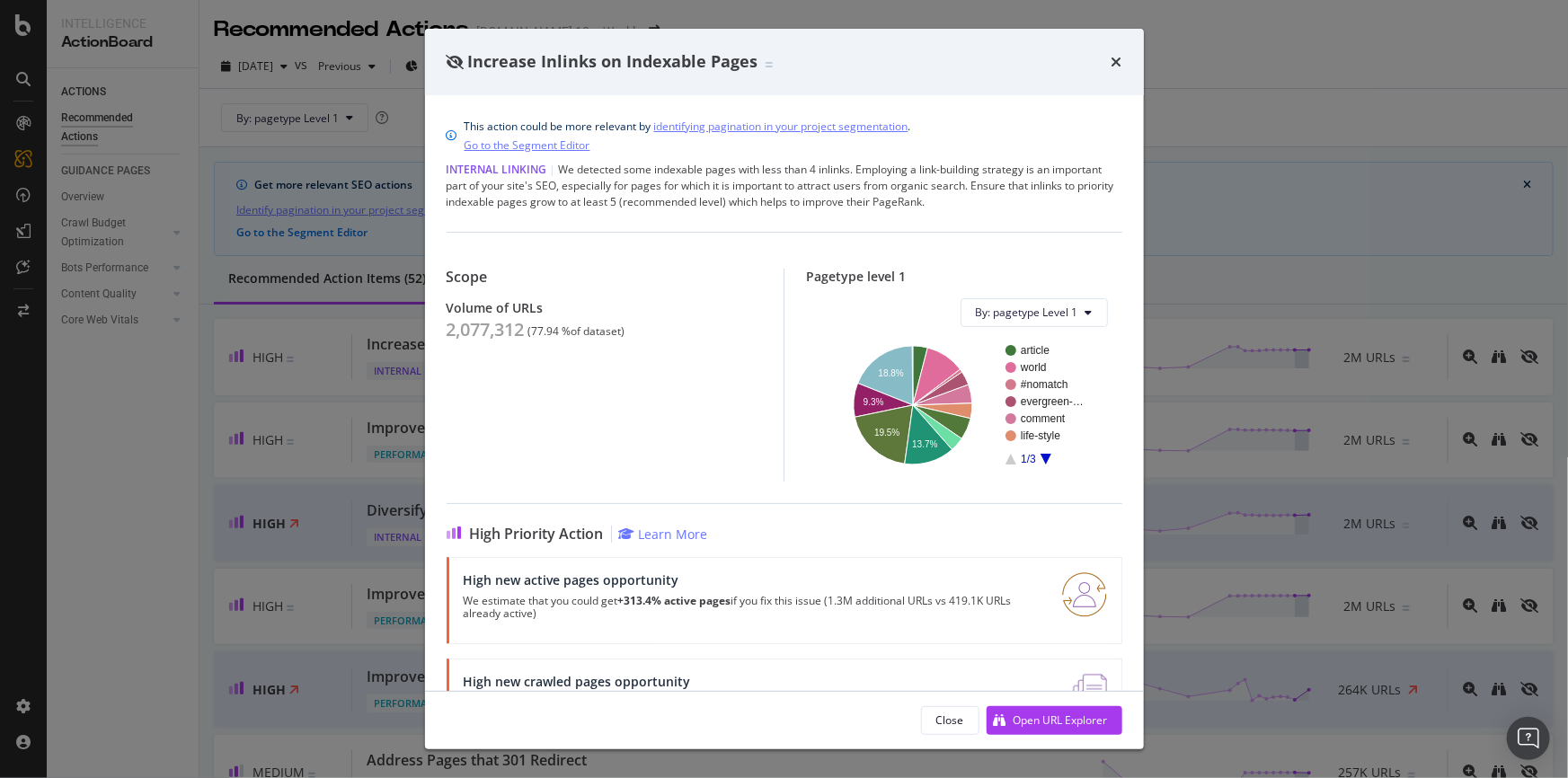
drag, startPoint x: 1112, startPoint y: 58, endPoint x: 548, endPoint y: 0, distance: 567.0
click at [1114, 58] on icon "times" at bounding box center [1116, 62] width 11 height 15
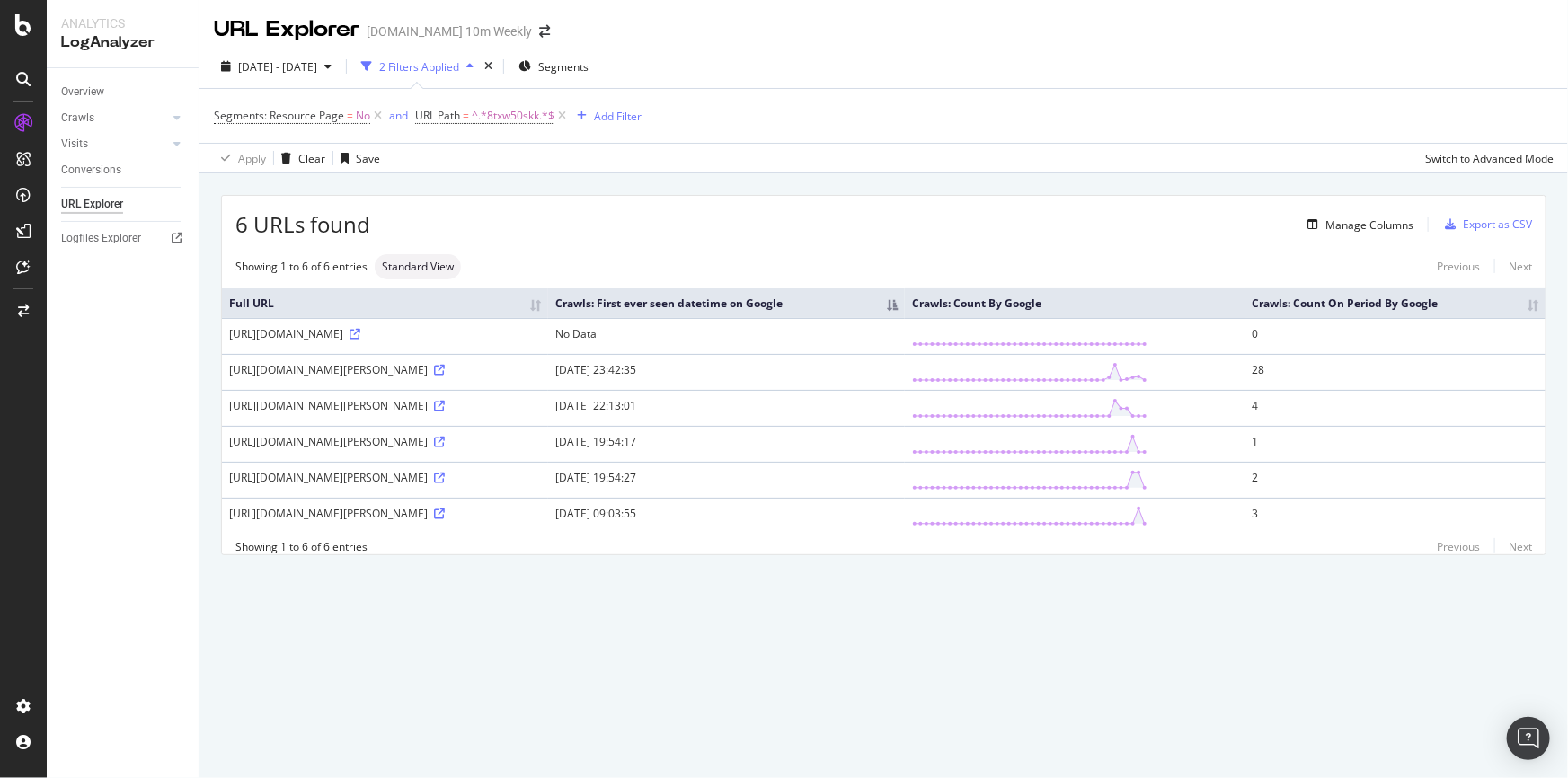
drag, startPoint x: 476, startPoint y: 334, endPoint x: 527, endPoint y: 333, distance: 51.0
click at [527, 333] on div "[URL][DOMAIN_NAME]" at bounding box center [384, 334] width 311 height 16
copy div "8txw50skk"
click at [594, 8] on div "URL Explorer TheTimes.com 10m Weekly" at bounding box center [883, 23] width 1369 height 45
click at [601, 5] on div "URL Explorer TheTimes.com 10m Weekly" at bounding box center [883, 23] width 1369 height 45
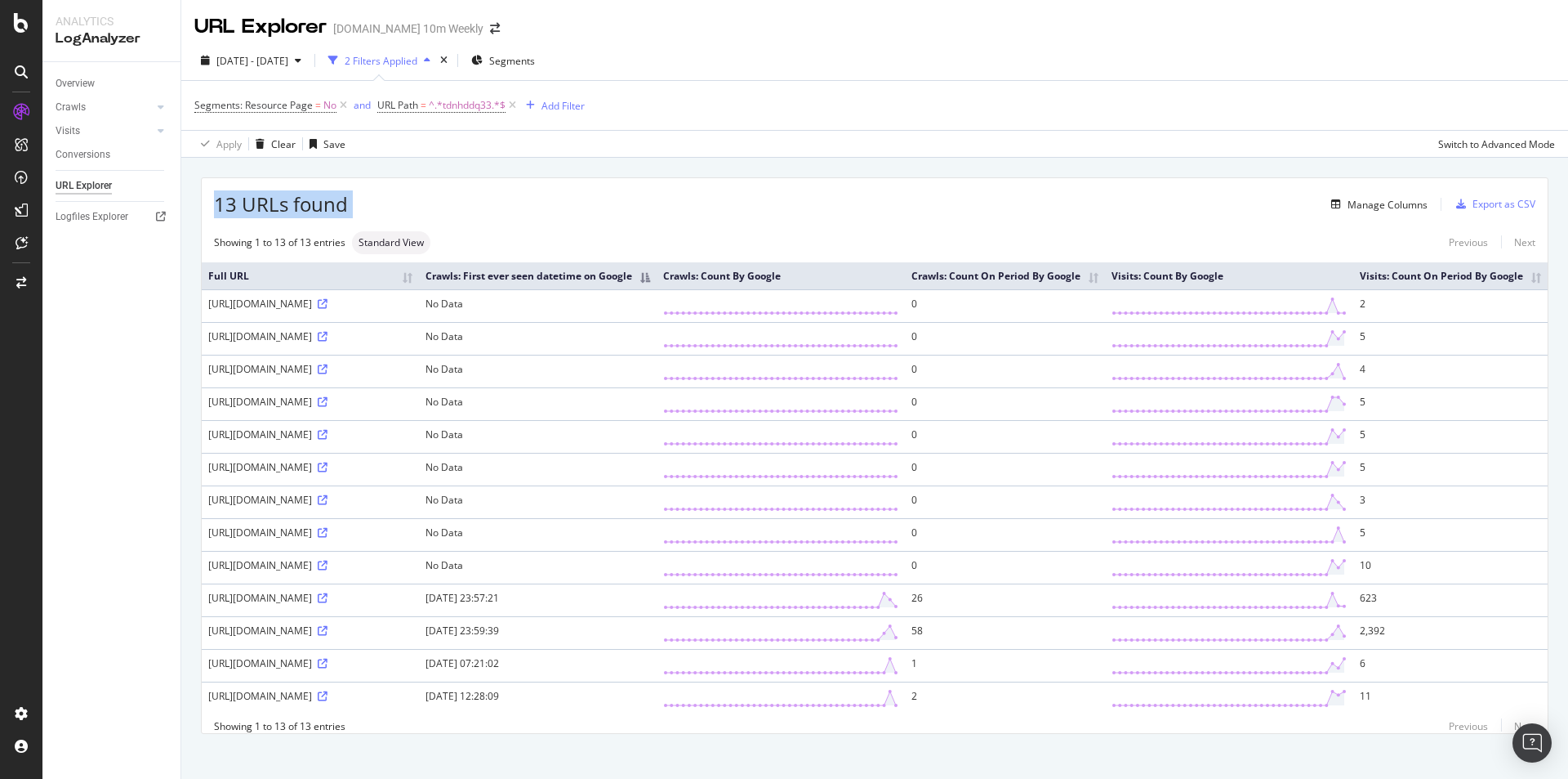
drag, startPoint x: 375, startPoint y: 205, endPoint x: 213, endPoint y: 214, distance: 162.2
click at [213, 214] on div "13 URLs found Manage Columns Export as CSV" at bounding box center [874, 197] width 1346 height 40
copy div "13 URLs found"
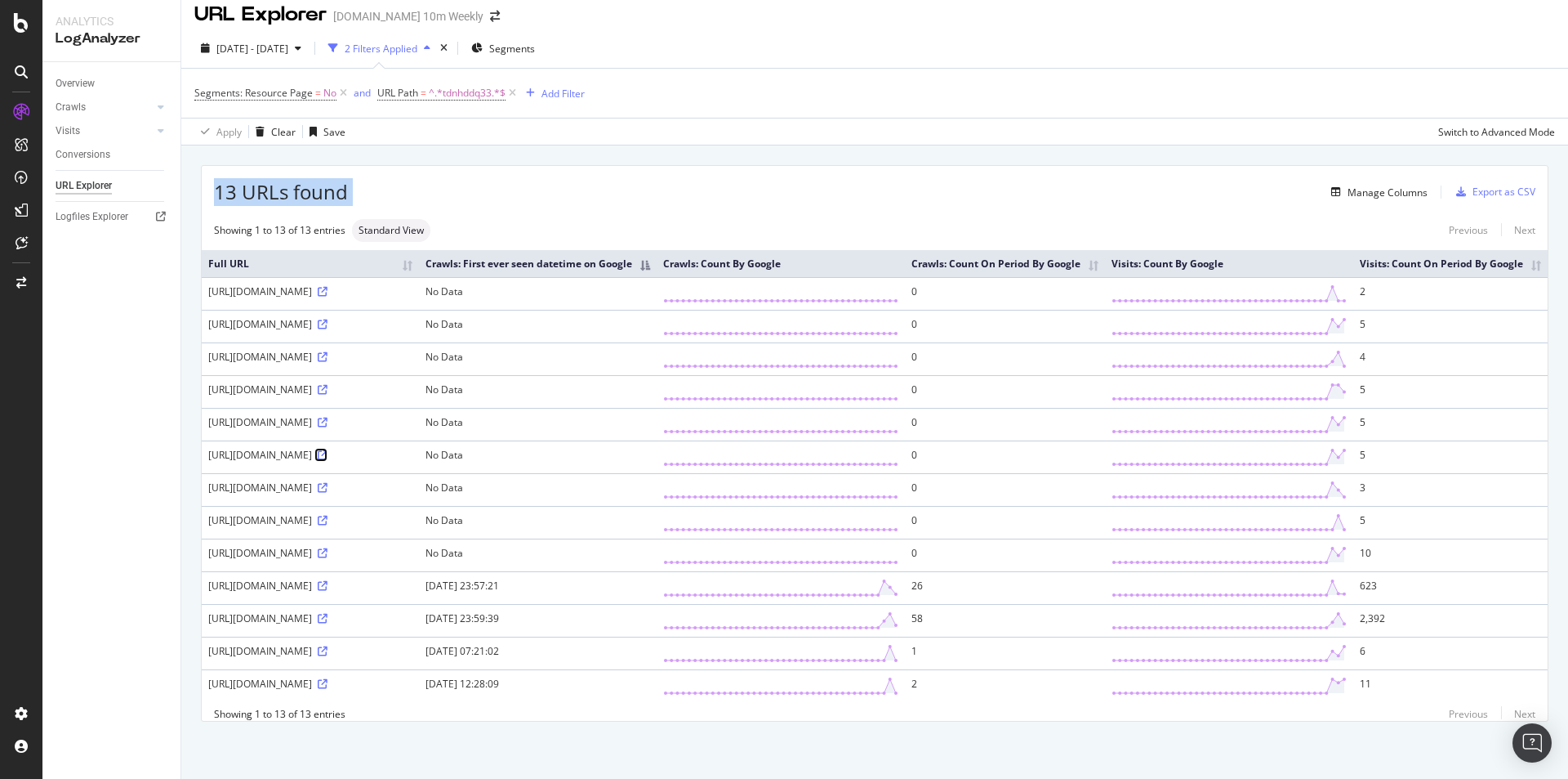
click at [318, 450] on icon at bounding box center [322, 455] width 10 height 10
click at [318, 581] on icon at bounding box center [322, 585] width 10 height 10
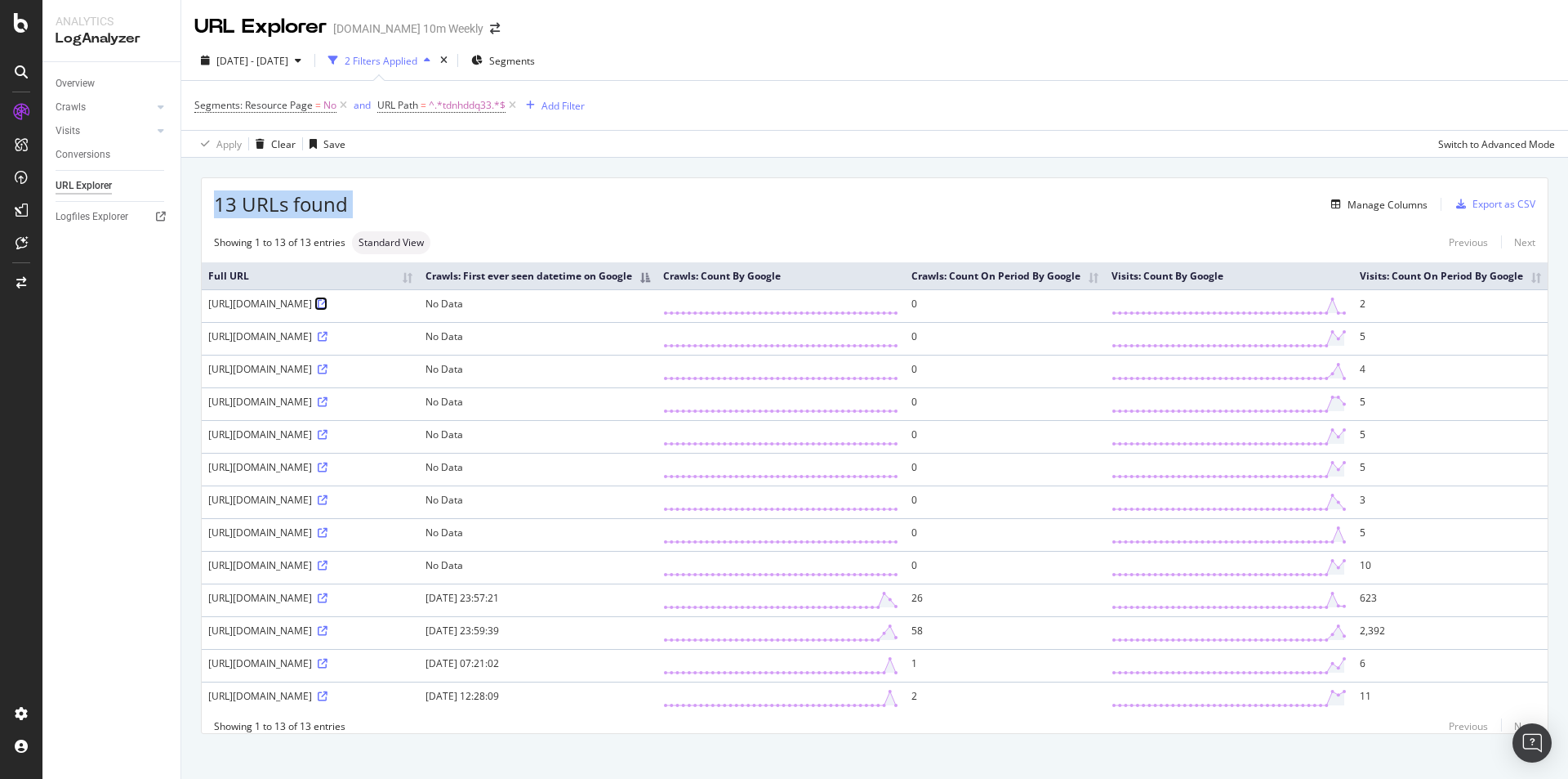
click at [318, 309] on icon at bounding box center [322, 304] width 10 height 10
click at [146, 425] on div "Overview Crawls Daily Distribution Segments Distribution HTTP Codes Resources V…" at bounding box center [112, 421] width 138 height 716
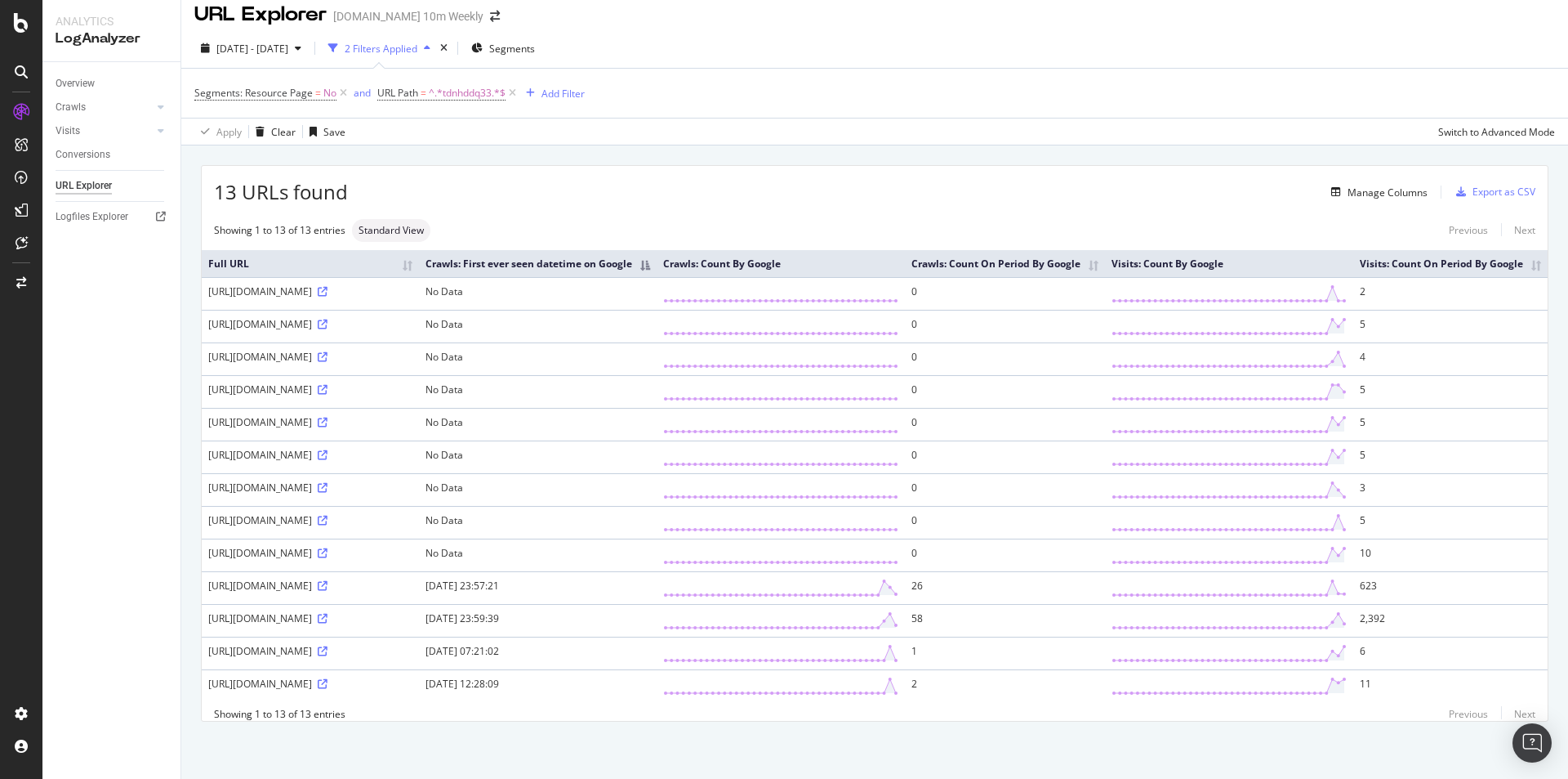
scroll to position [148, 0]
drag, startPoint x: 323, startPoint y: 540, endPoint x: 382, endPoint y: 532, distance: 59.5
click at [382, 579] on div "[URL][DOMAIN_NAME]" at bounding box center [310, 586] width 204 height 14
drag, startPoint x: 312, startPoint y: 573, endPoint x: 440, endPoint y: 573, distance: 128.0
click at [419, 604] on td "[URL][DOMAIN_NAME]" at bounding box center [310, 620] width 217 height 33
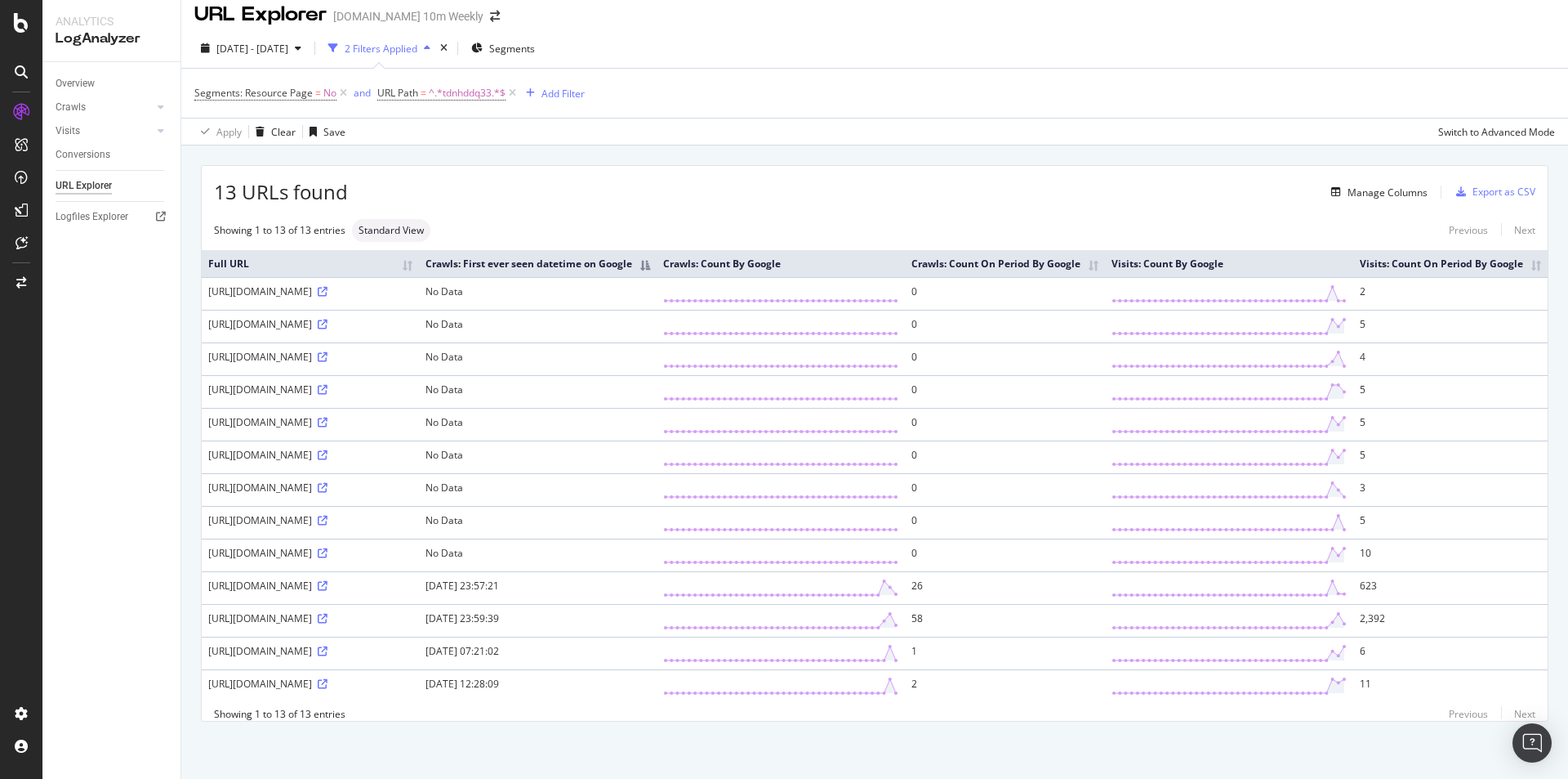
click at [413, 611] on div "[URL][DOMAIN_NAME]" at bounding box center [310, 618] width 204 height 14
click at [257, 644] on div "[URL][DOMAIN_NAME]" at bounding box center [310, 651] width 204 height 14
click at [318, 646] on icon at bounding box center [322, 650] width 10 height 10
click at [318, 679] on icon at bounding box center [322, 683] width 10 height 10
click at [318, 581] on icon at bounding box center [322, 585] width 10 height 10
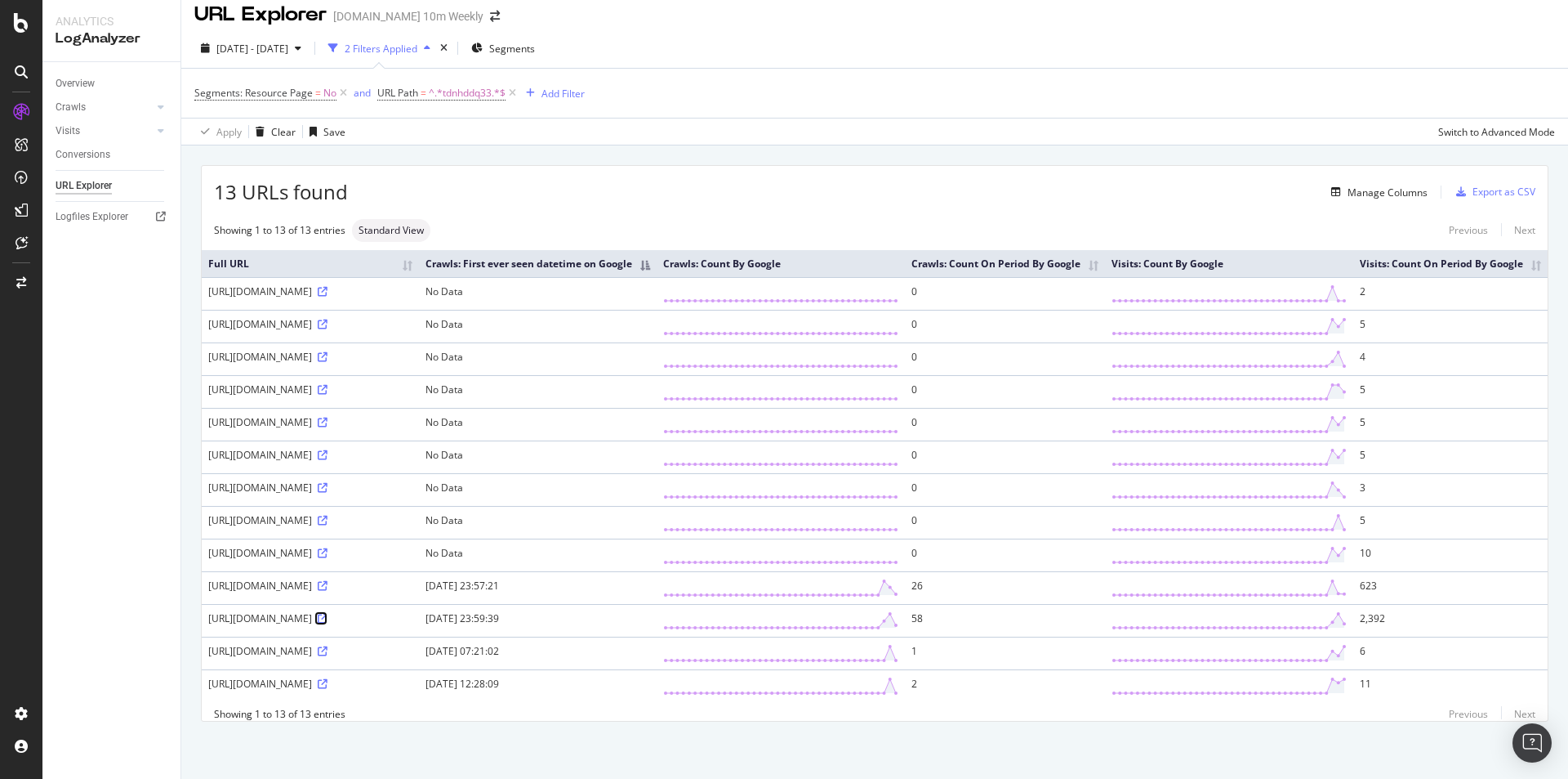
click at [318, 614] on icon at bounding box center [322, 618] width 10 height 10
click at [318, 581] on icon at bounding box center [322, 585] width 10 height 10
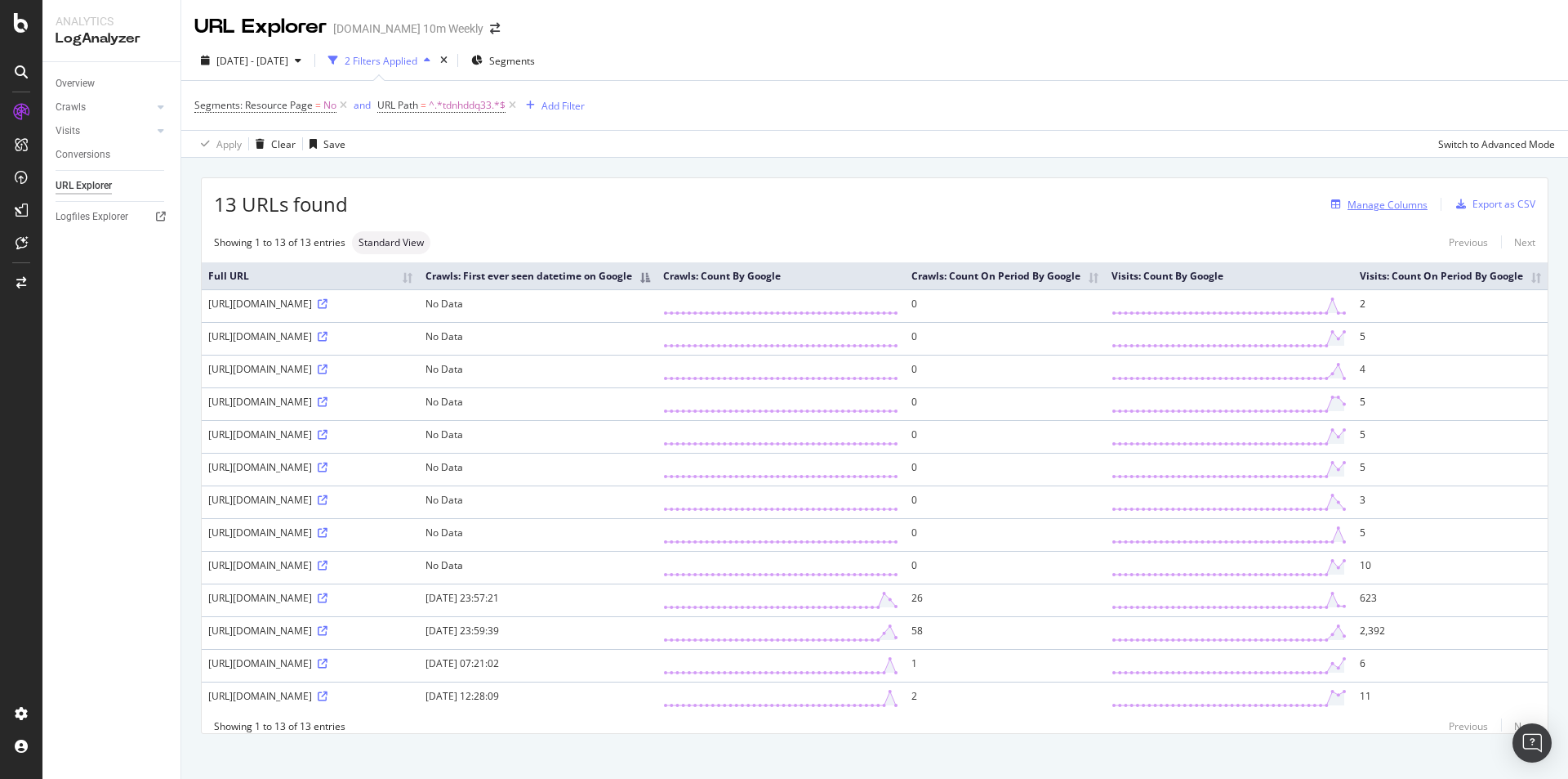
click at [1372, 205] on div "Manage Columns" at bounding box center [1388, 205] width 80 height 14
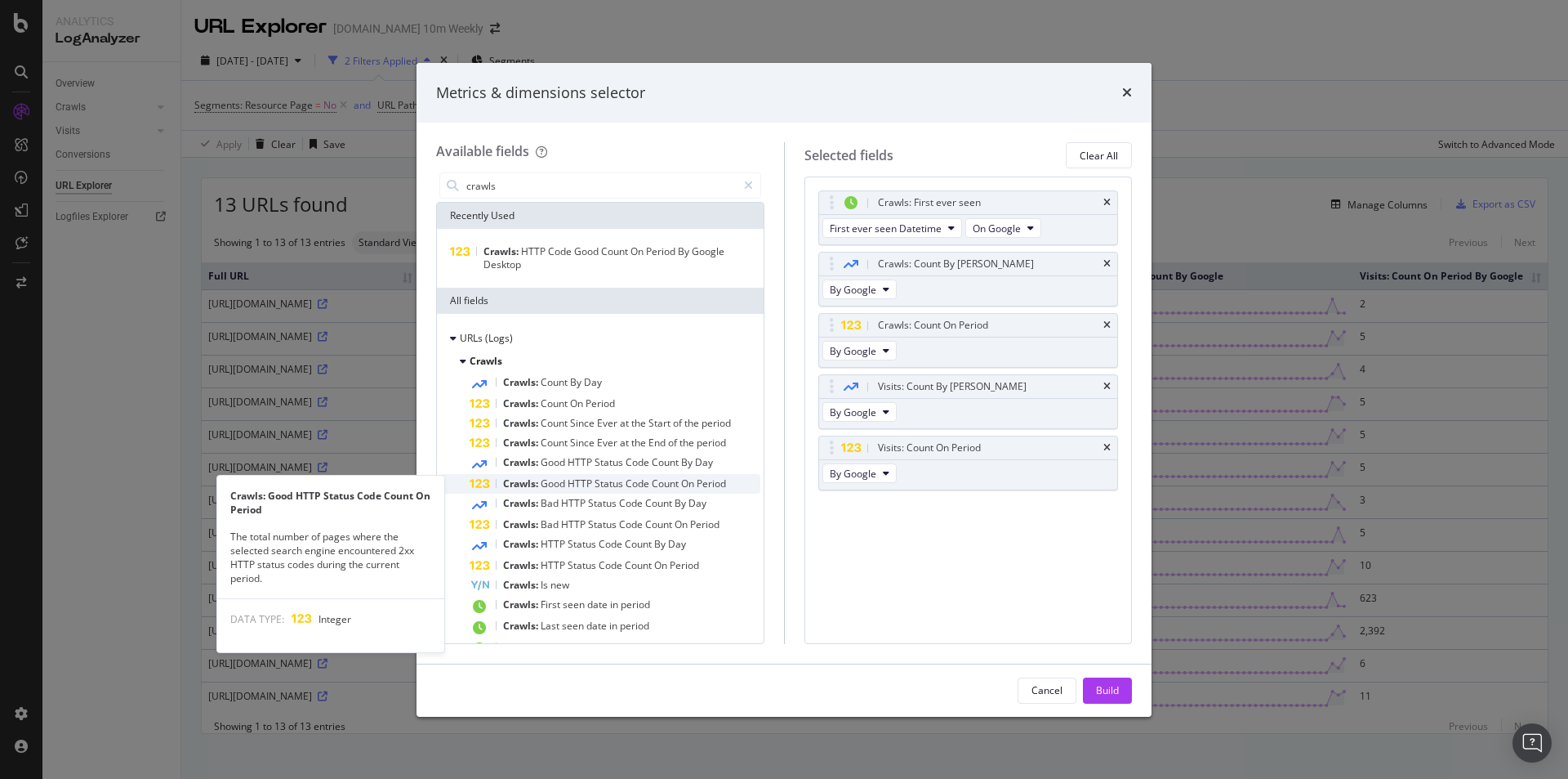
type input "crawls"
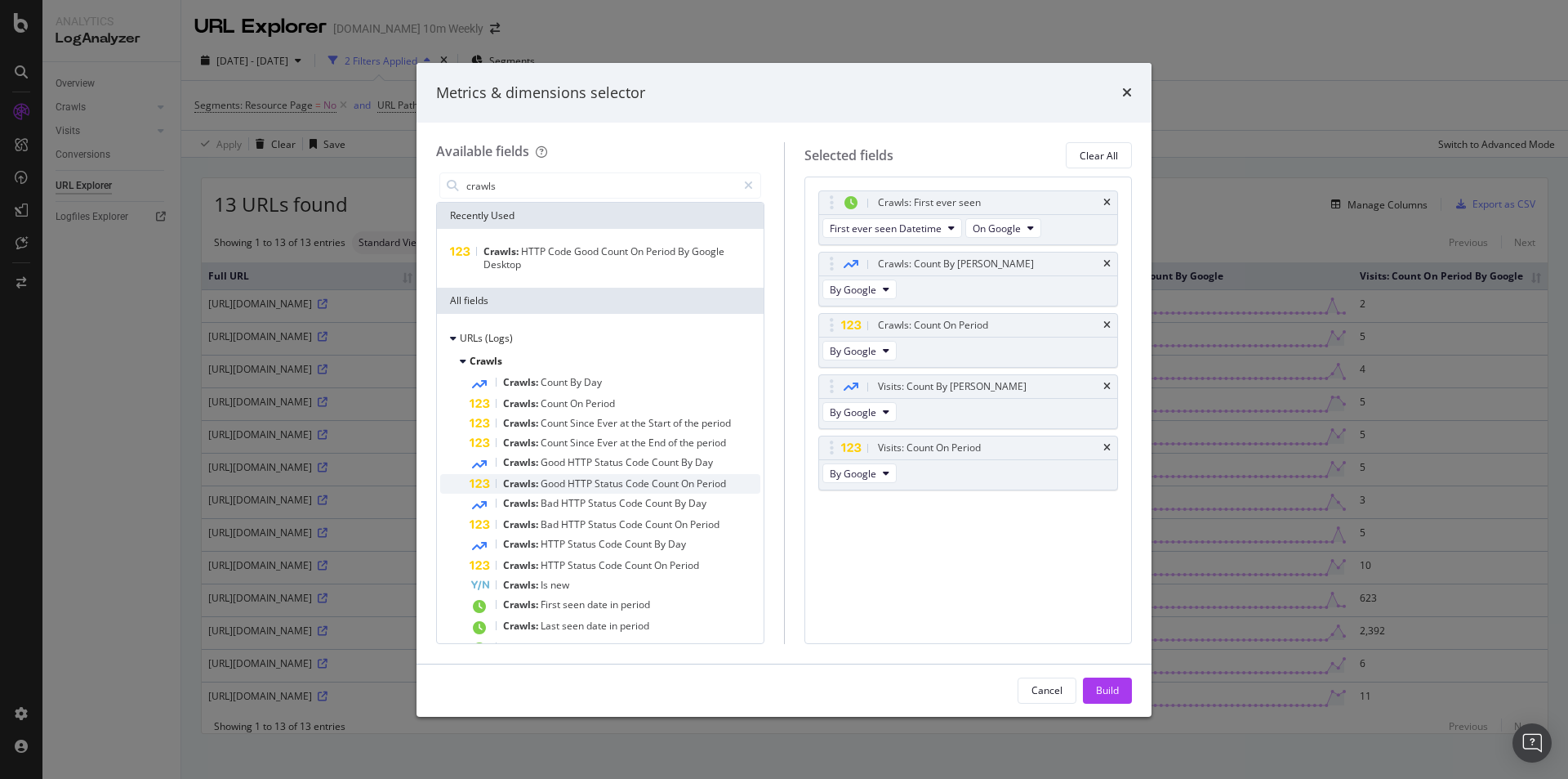
click at [688, 483] on span "On" at bounding box center [688, 483] width 15 height 14
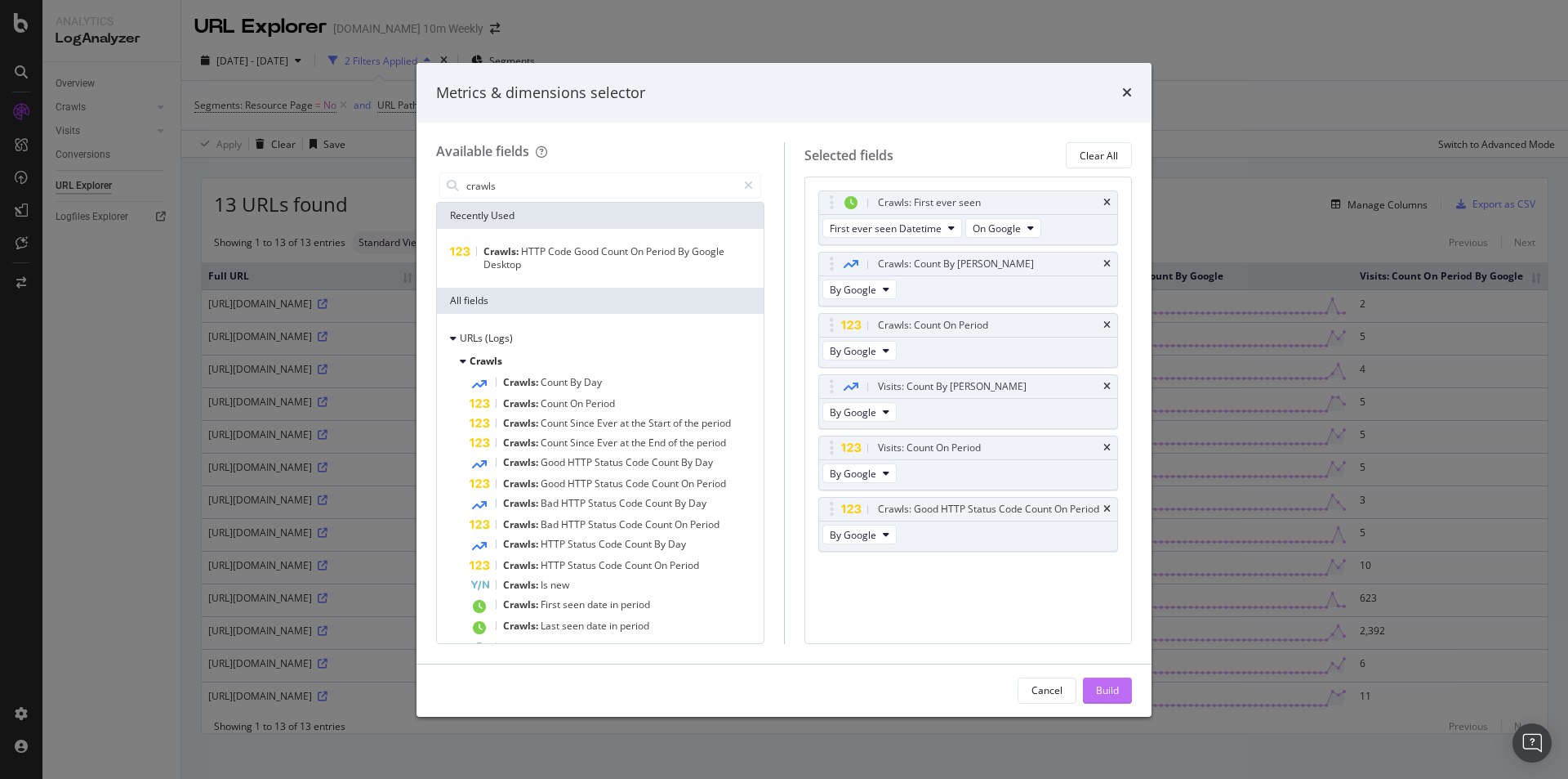
click at [1103, 688] on div "Build" at bounding box center [1107, 691] width 23 height 14
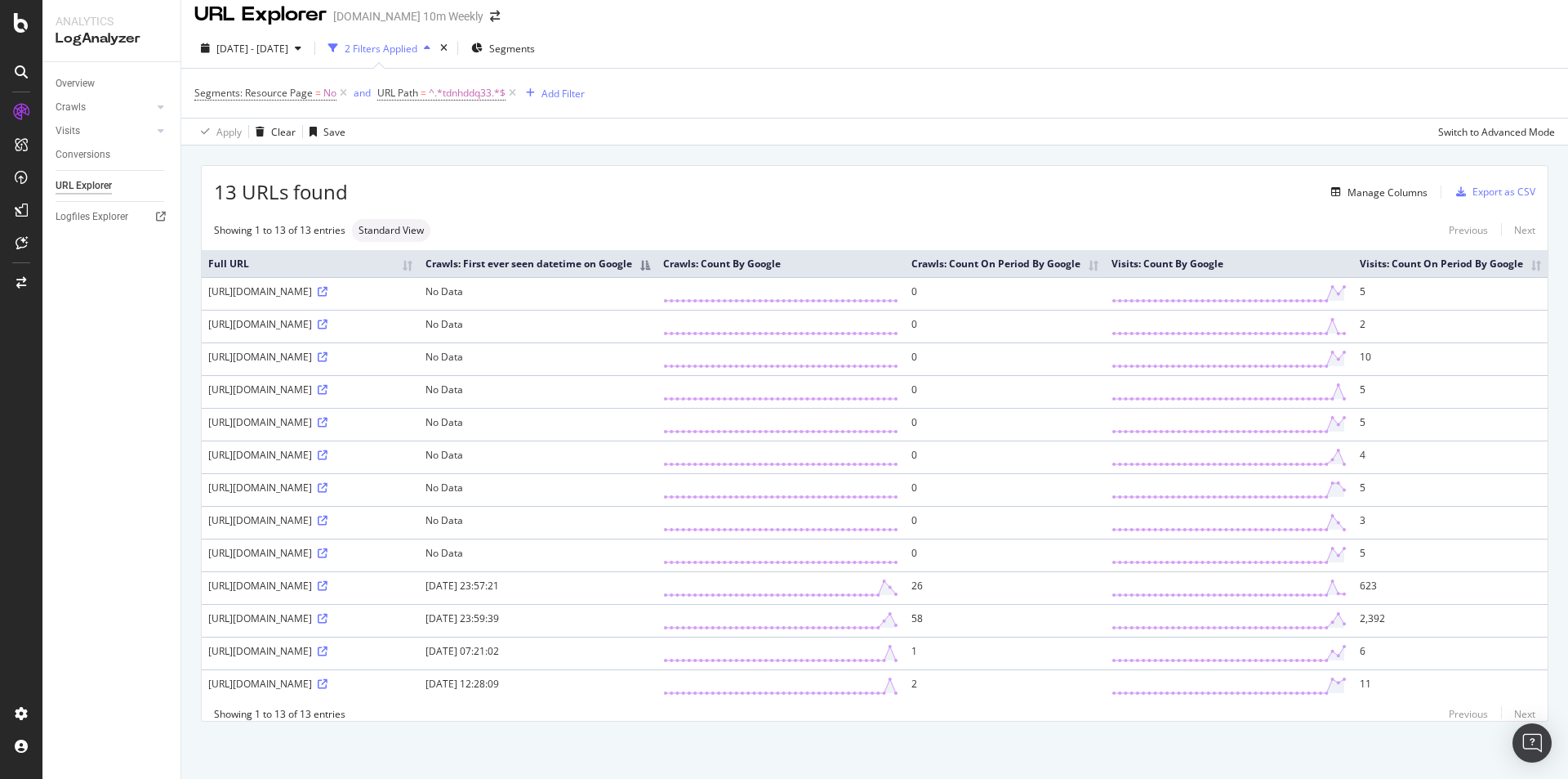
scroll to position [148, 0]
click at [322, 614] on icon at bounding box center [322, 618] width 10 height 10
click at [318, 581] on icon at bounding box center [322, 585] width 10 height 10
click at [318, 679] on icon at bounding box center [322, 683] width 10 height 10
drag, startPoint x: 319, startPoint y: 591, endPoint x: 281, endPoint y: 645, distance: 66.0
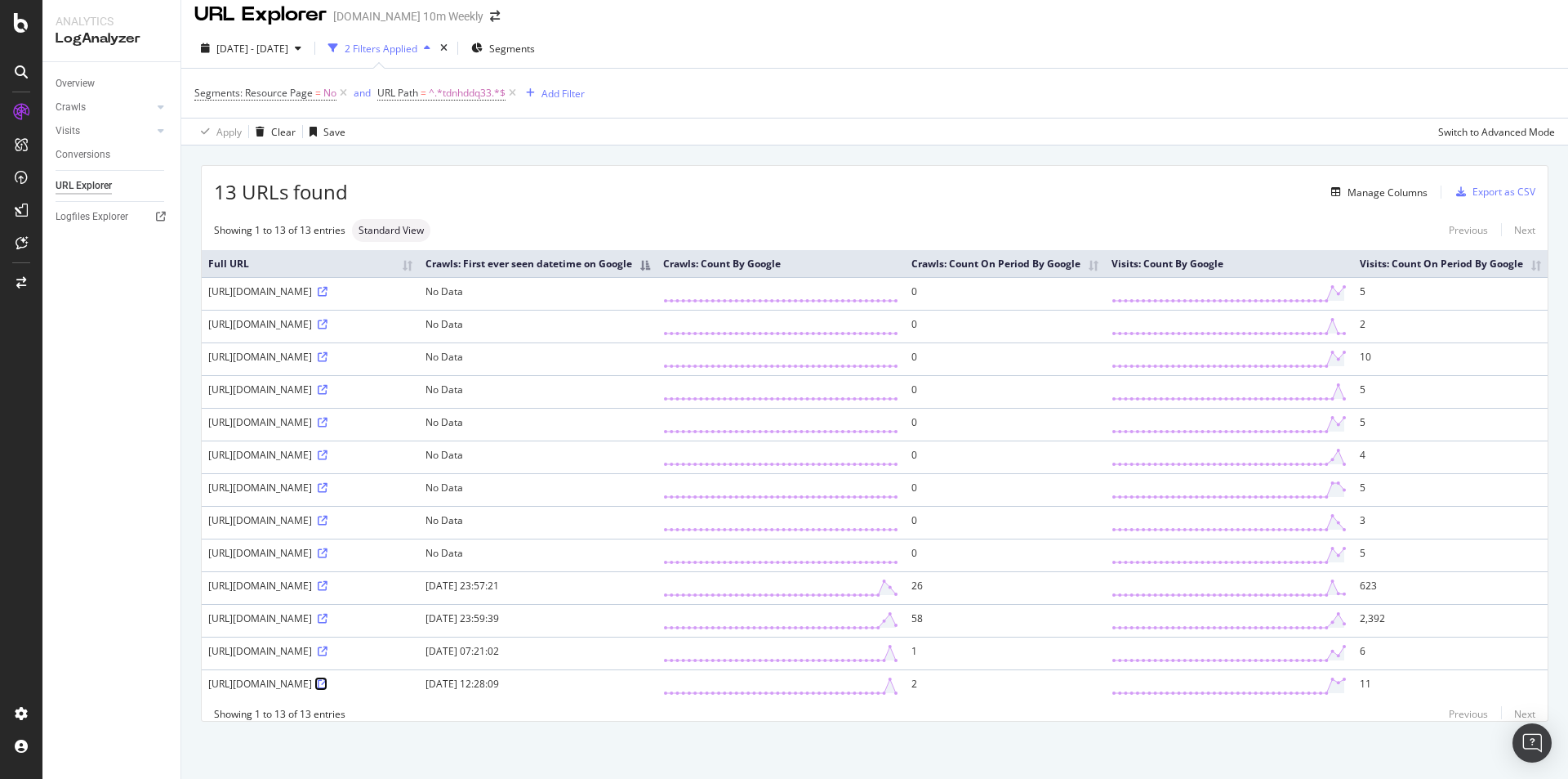
scroll to position [67, 0]
click at [321, 624] on icon at bounding box center [322, 618] width 10 height 10
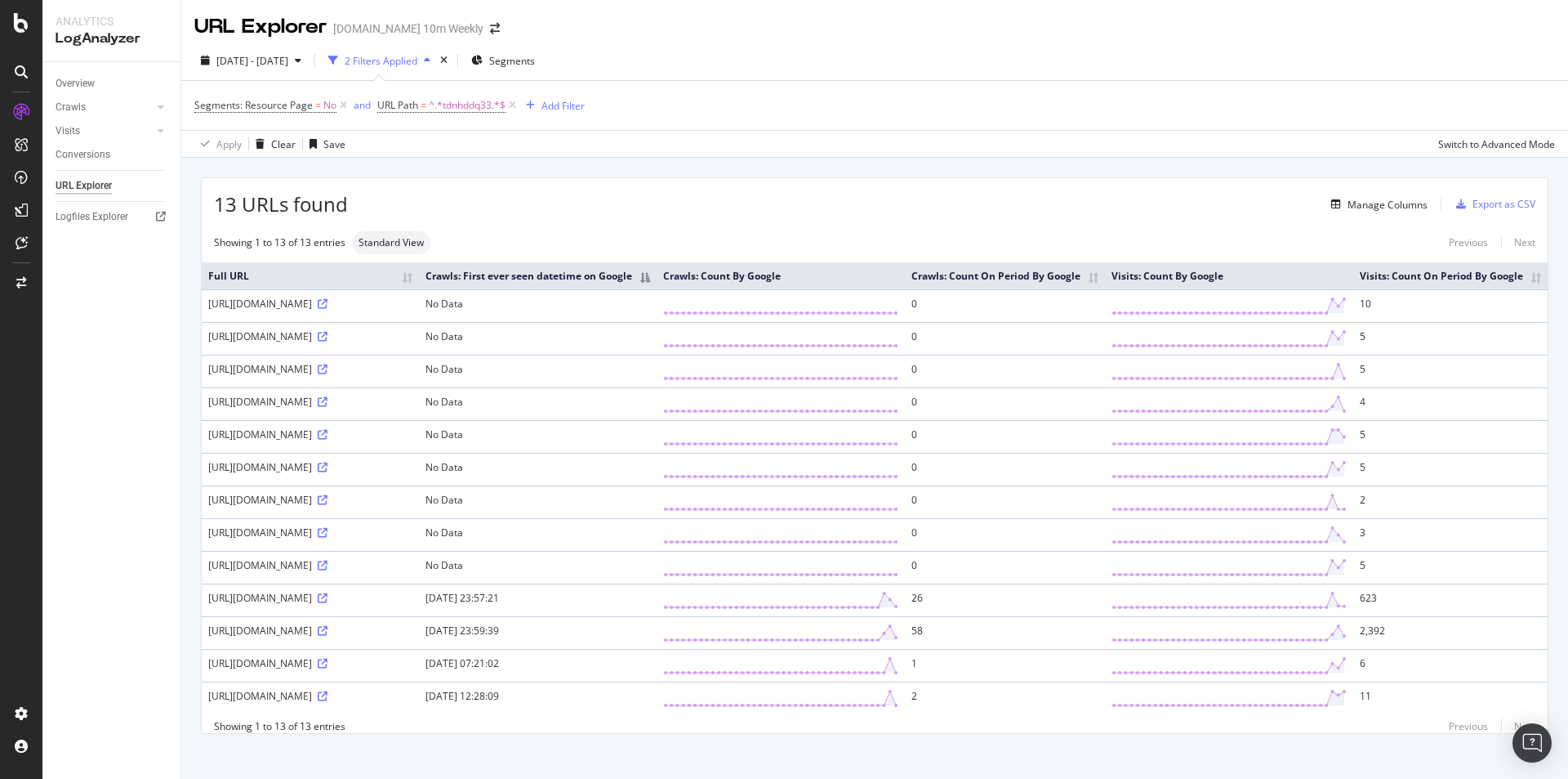
scroll to position [148, 0]
